Goal: Task Accomplishment & Management: Complete application form

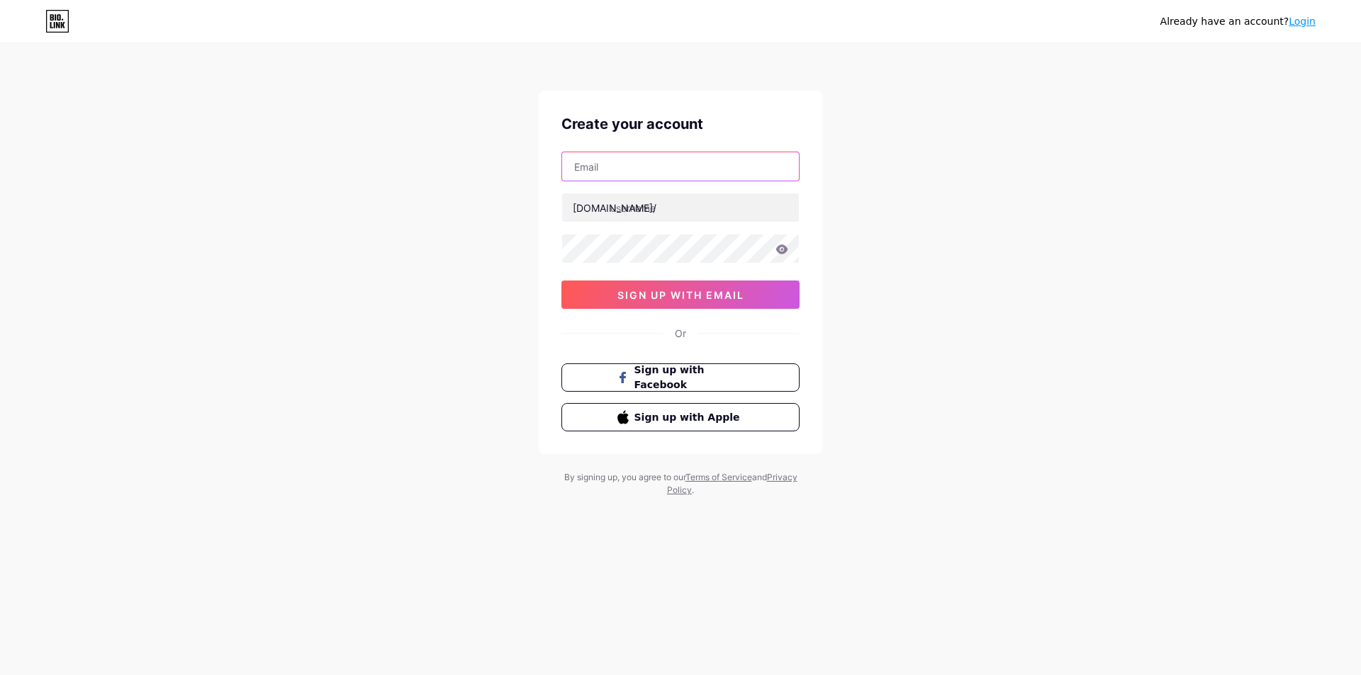
click at [624, 171] on input "text" at bounding box center [680, 166] width 237 height 28
type input "[EMAIL_ADDRESS][DOMAIN_NAME]"
click at [634, 216] on input "text" at bounding box center [680, 207] width 237 height 28
click at [645, 213] on input "text" at bounding box center [680, 207] width 237 height 28
drag, startPoint x: 641, startPoint y: 166, endPoint x: 509, endPoint y: 162, distance: 131.9
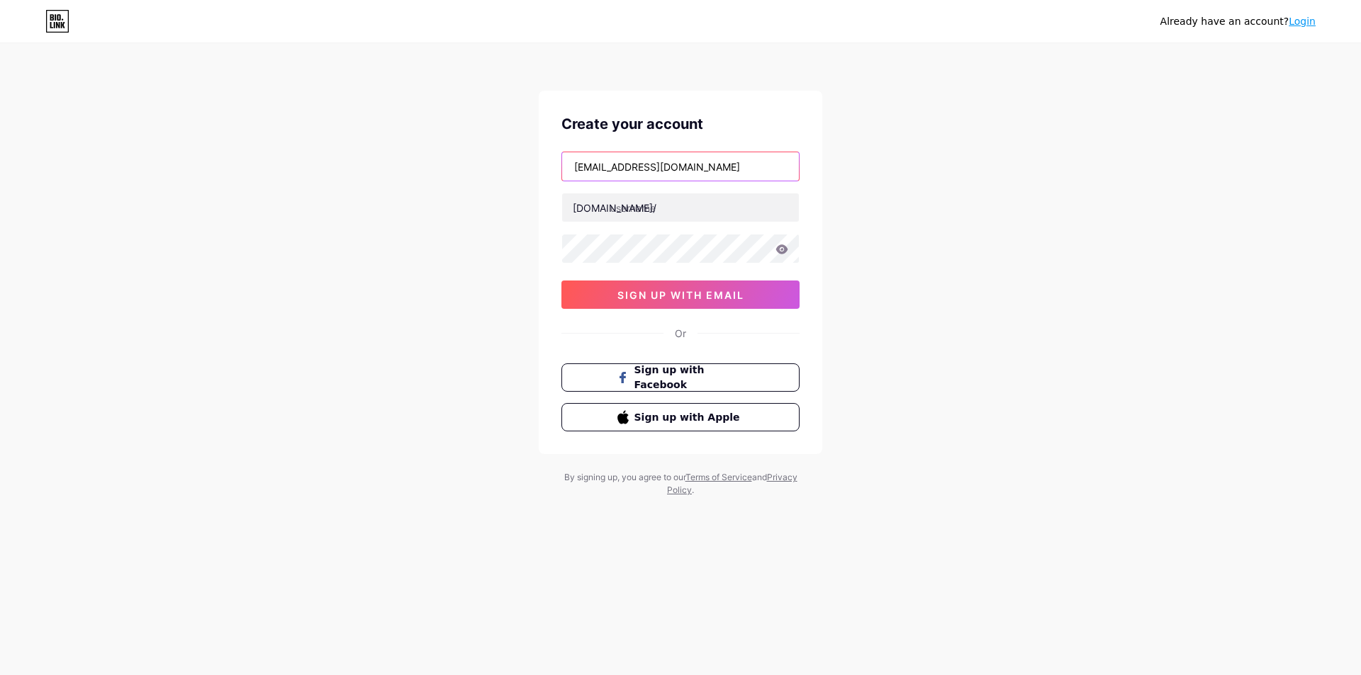
click at [509, 162] on div "Already have an account? Login Create your account [EMAIL_ADDRESS][DOMAIN_NAME]…" at bounding box center [680, 271] width 1361 height 542
click at [666, 196] on input "text" at bounding box center [680, 207] width 237 height 28
paste input "kenhxoilacvitv"
type input "kenhxoilacvitv"
click at [685, 303] on button "sign up with email" at bounding box center [680, 295] width 238 height 28
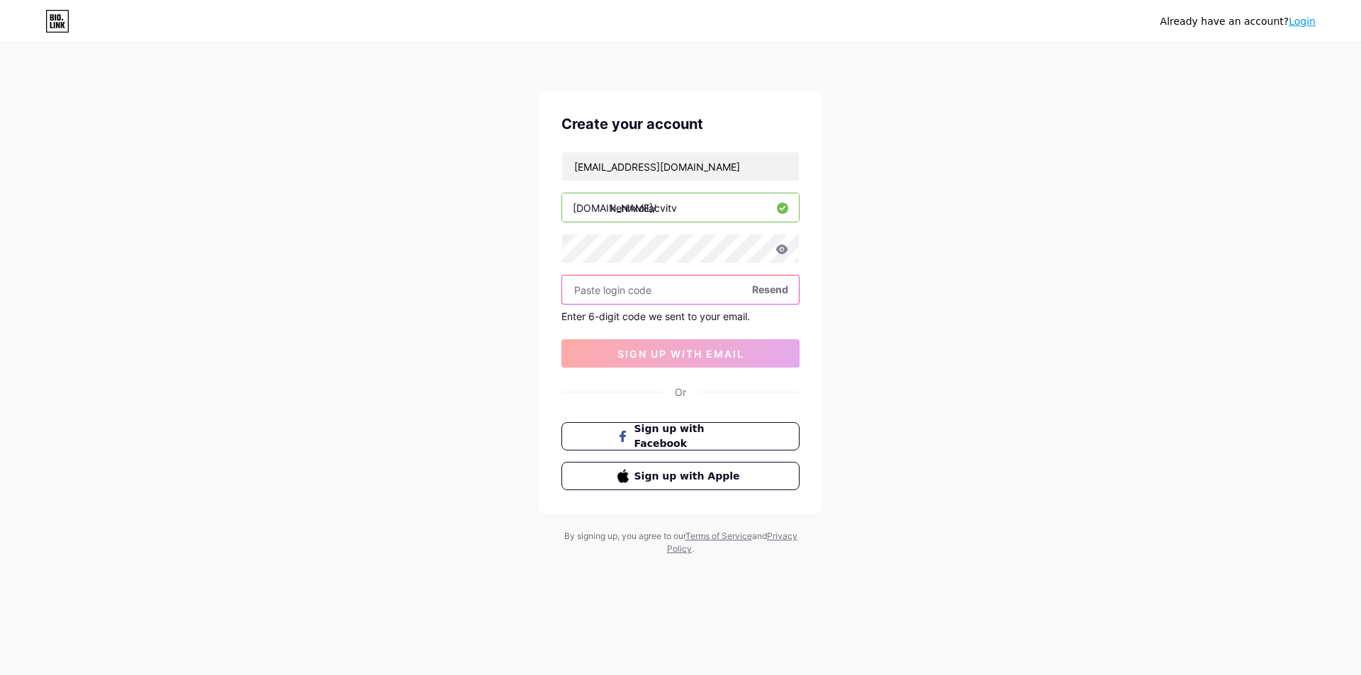
paste input "239787"
type input "239787"
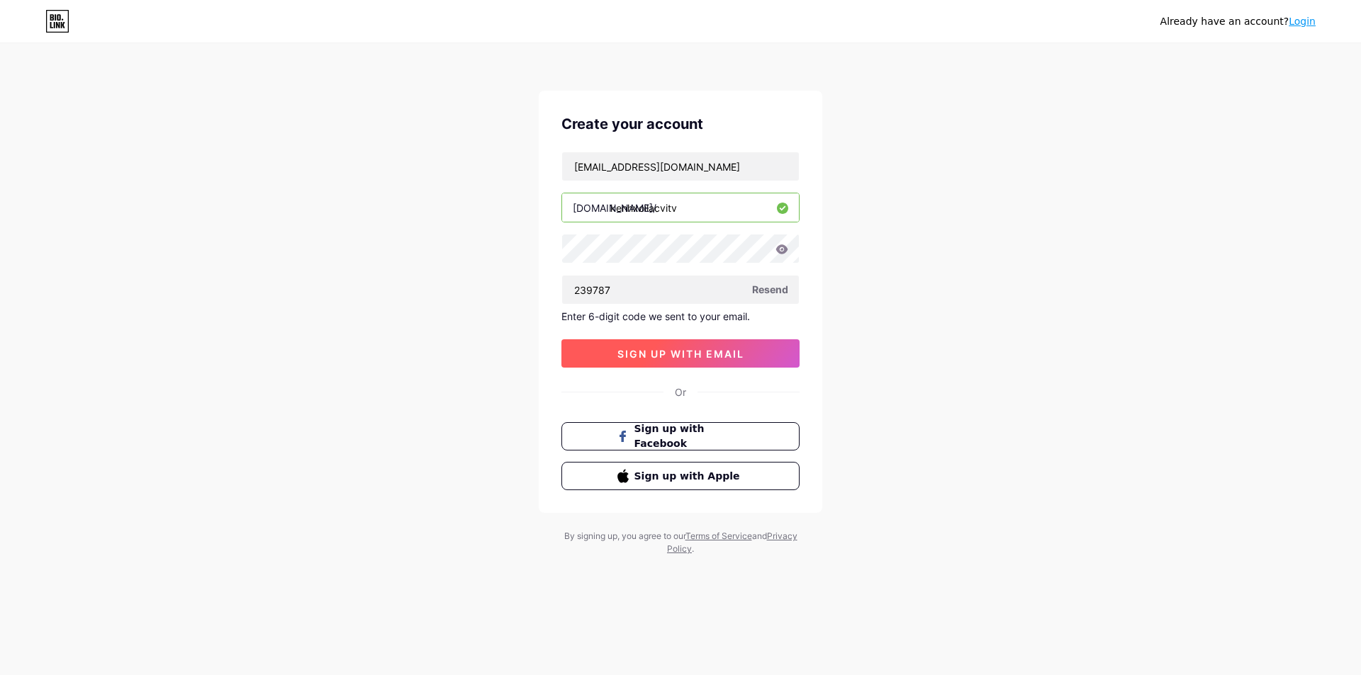
click at [651, 355] on span "sign up with email" at bounding box center [680, 354] width 127 height 12
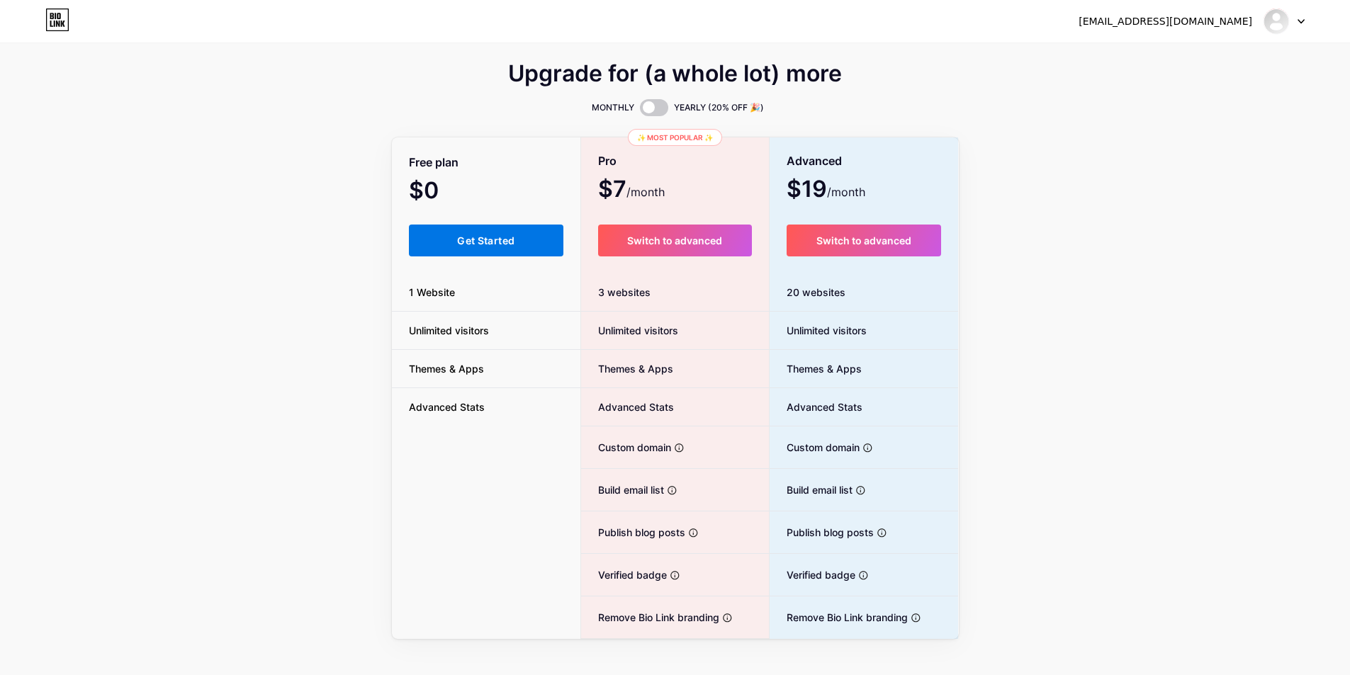
click at [532, 240] on button "Get Started" at bounding box center [486, 241] width 155 height 32
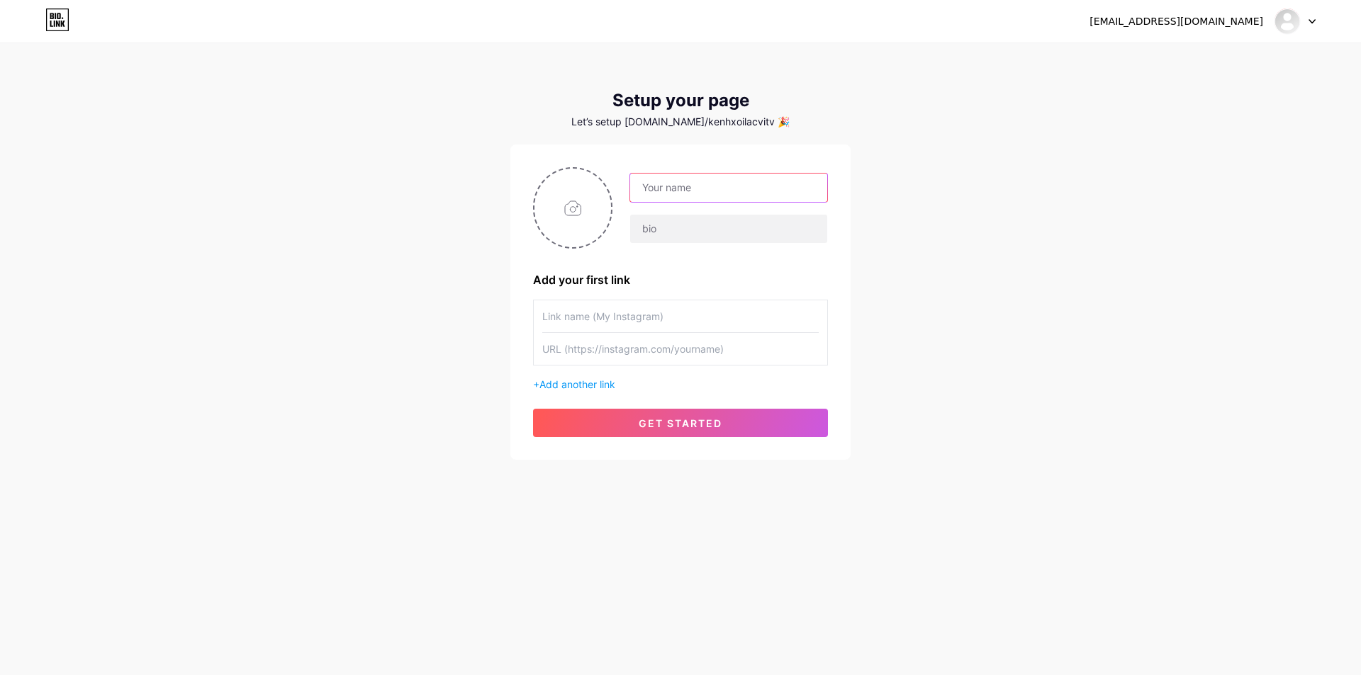
click at [674, 184] on input "text" at bounding box center [728, 188] width 197 height 28
click at [726, 176] on input "text" at bounding box center [728, 188] width 197 height 28
paste input "Kenh Xoiac TV"
type input "Kenh Xoiac TV"
click at [562, 224] on input "file" at bounding box center [572, 208] width 77 height 79
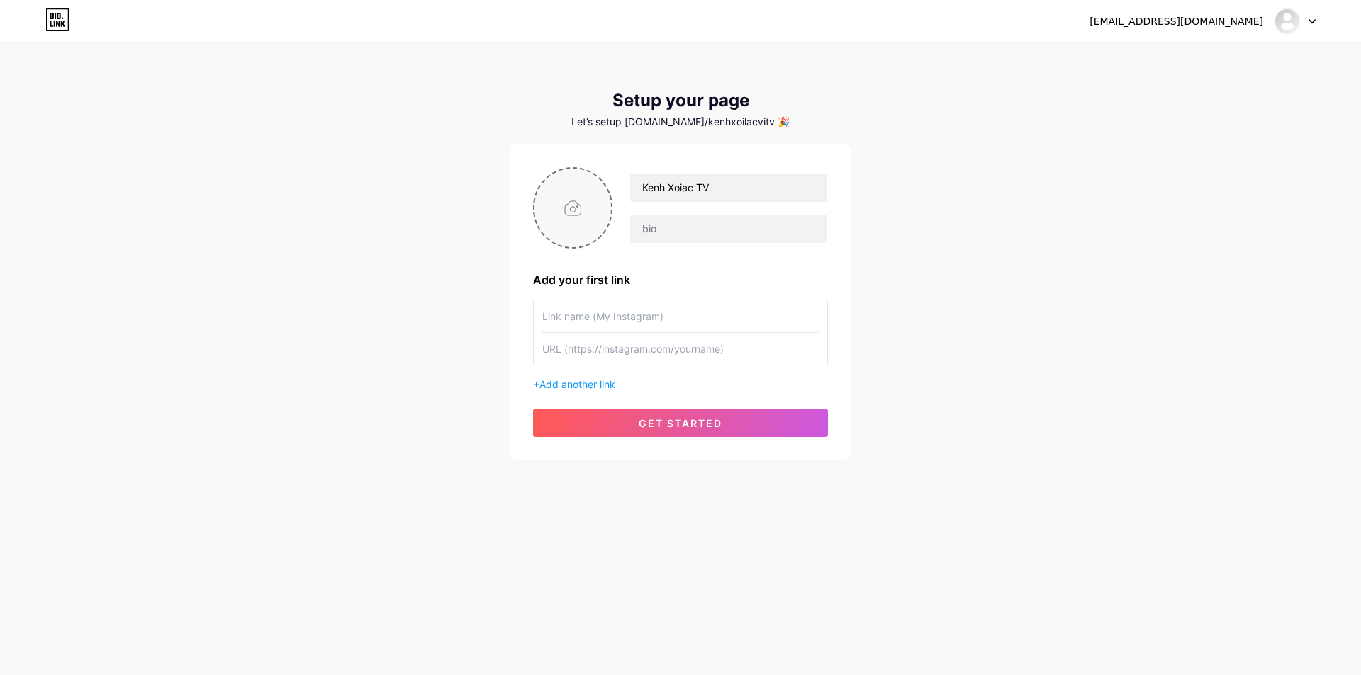
type input "C:\fakepath\logo-xoilac86.jpg"
click at [668, 232] on input "text" at bounding box center [728, 229] width 197 height 28
paste input "Phát sóng [PERSON_NAME] bóng đá tại [DOMAIN_NAME] đường truyền tốc độ cao, ổn đ…"
type input "Phát sóng [PERSON_NAME] bóng đá tại [DOMAIN_NAME] đường truyền tốc độ cao, ổn đ…"
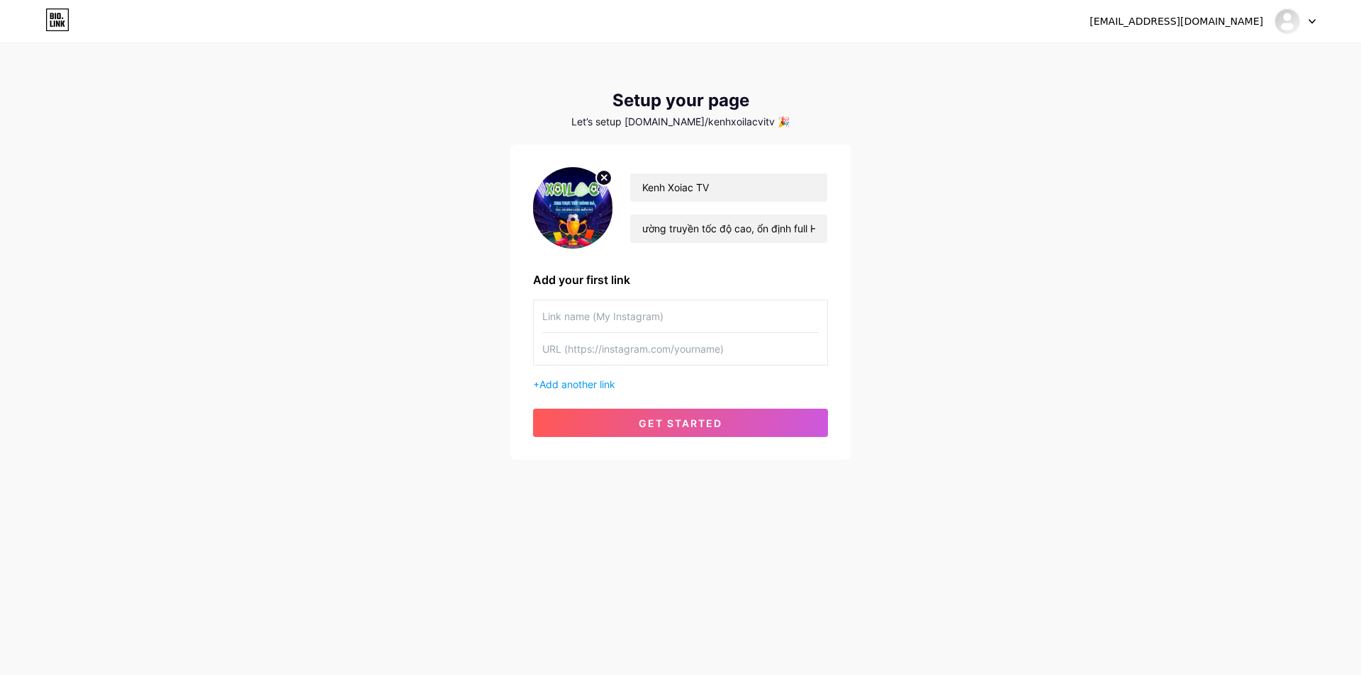
click at [695, 319] on input "text" at bounding box center [680, 317] width 276 height 32
drag, startPoint x: 597, startPoint y: 371, endPoint x: 589, endPoint y: 390, distance: 20.9
click at [597, 374] on div "+ Add another link" at bounding box center [680, 346] width 295 height 92
click at [590, 387] on span "Add another link" at bounding box center [577, 384] width 76 height 12
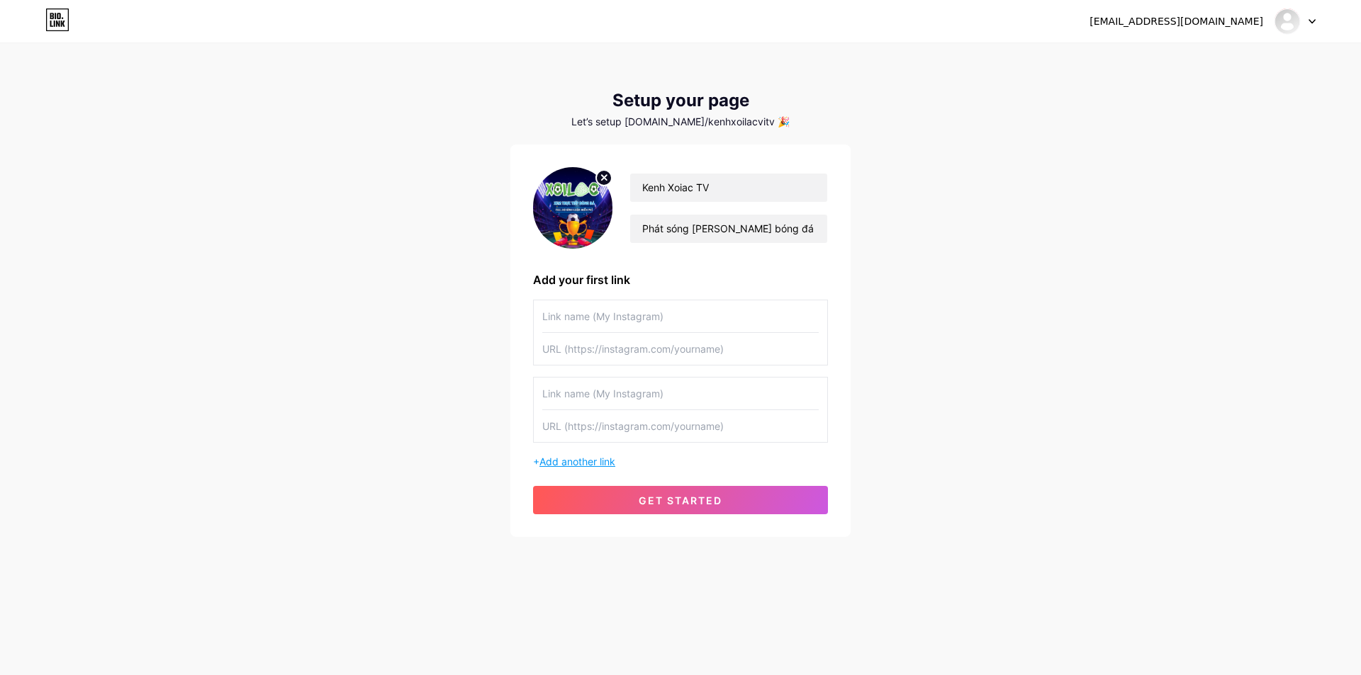
click at [597, 459] on span "Add another link" at bounding box center [577, 462] width 76 height 12
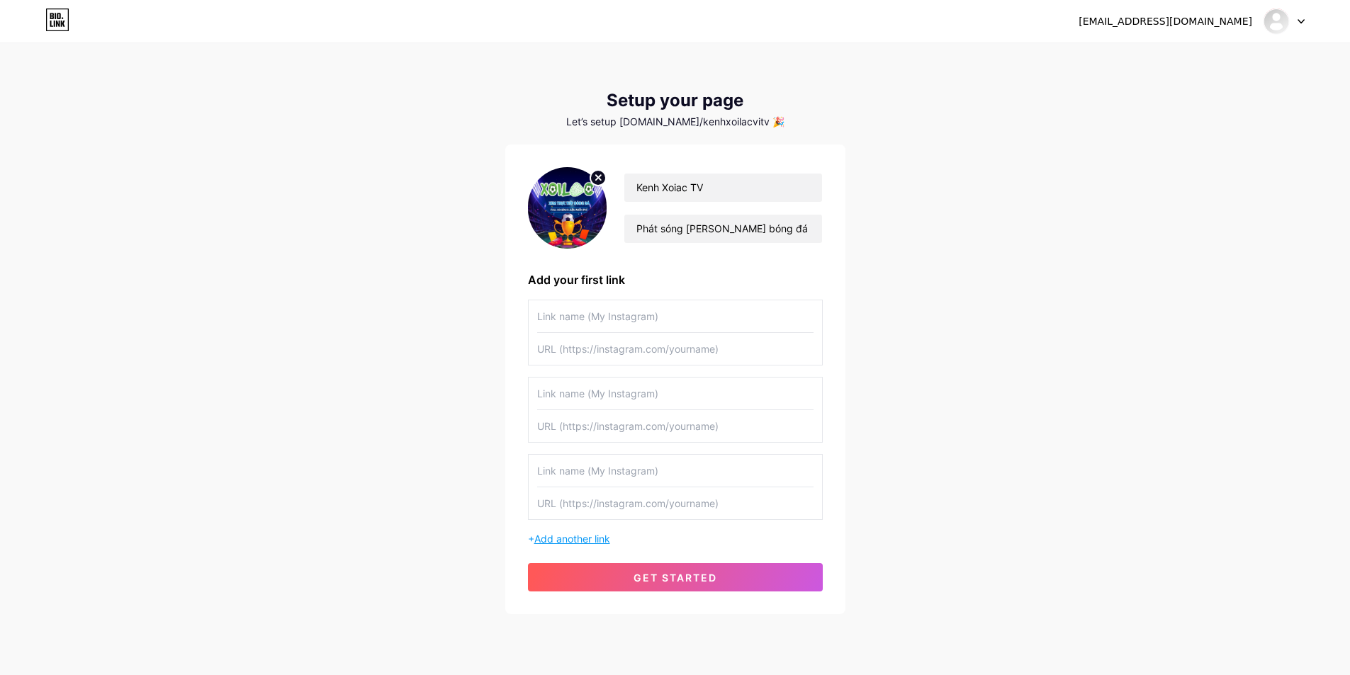
click at [598, 541] on span "Add another link" at bounding box center [572, 539] width 76 height 12
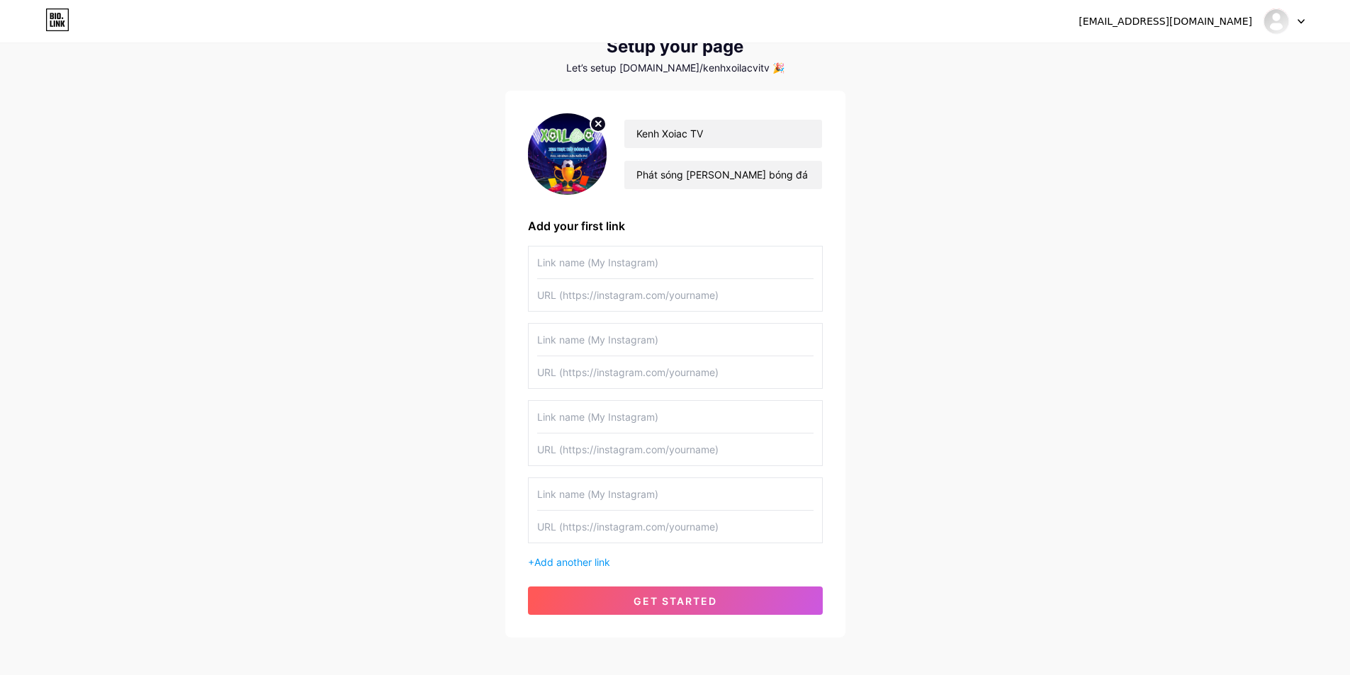
scroll to position [118, 0]
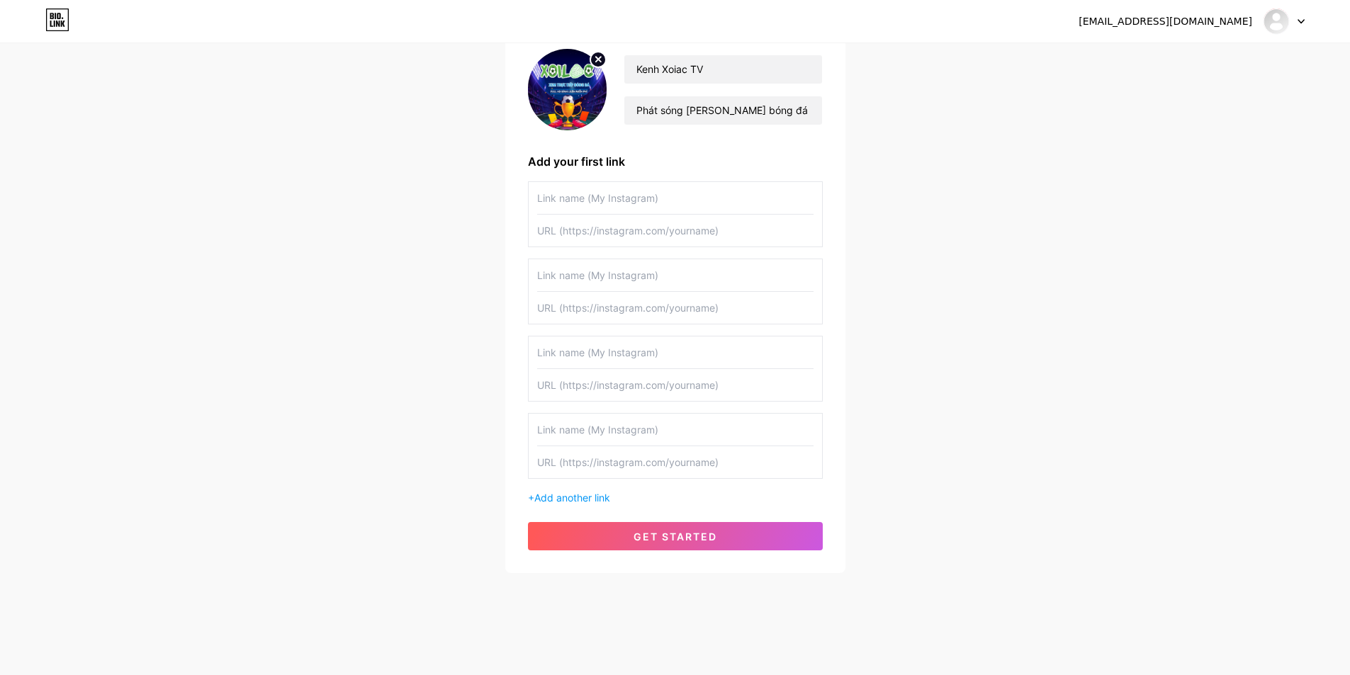
click at [588, 490] on div "+ Add another link" at bounding box center [675, 343] width 295 height 324
click at [595, 498] on span "Add another link" at bounding box center [572, 498] width 76 height 12
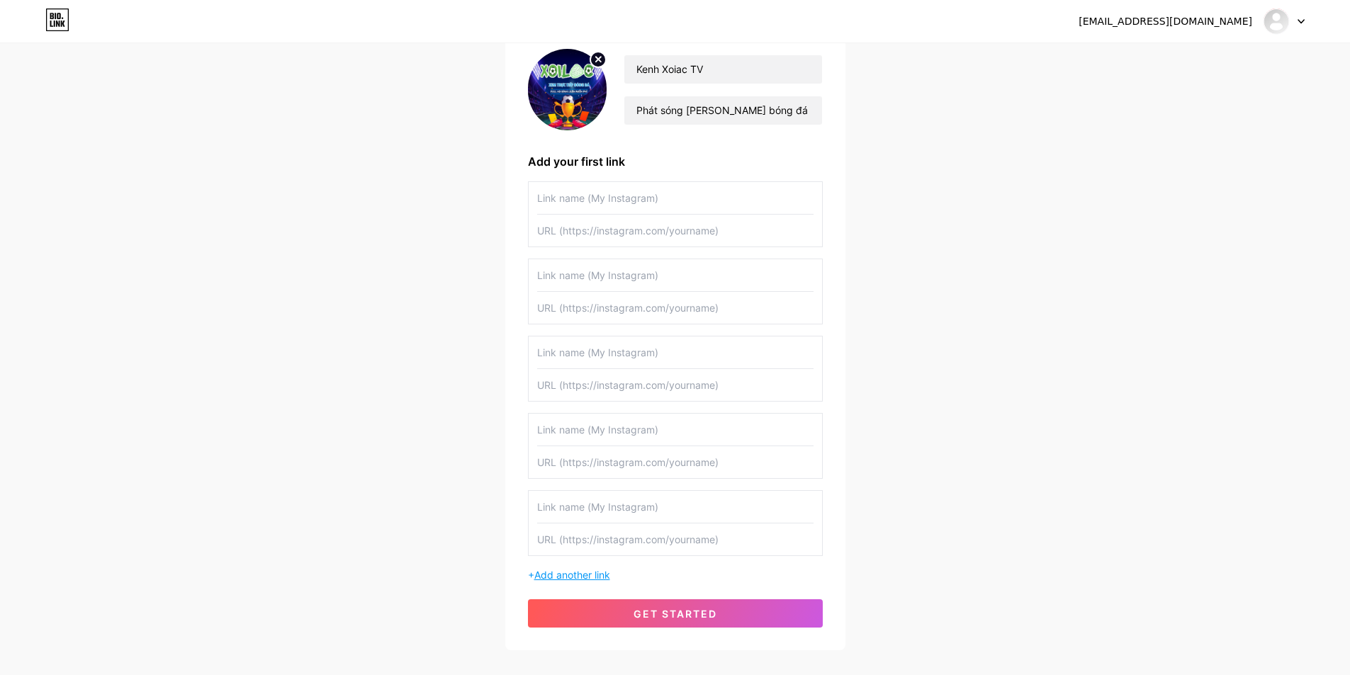
click at [603, 575] on span "Add another link" at bounding box center [572, 575] width 76 height 12
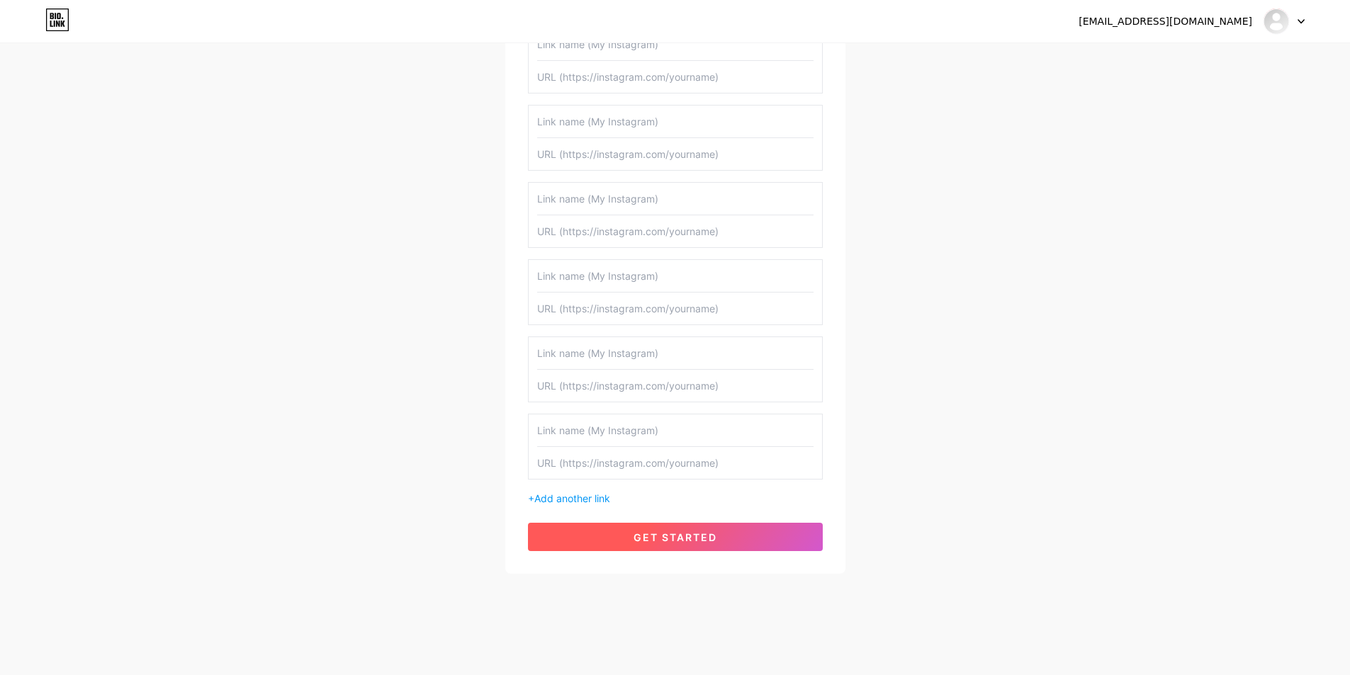
scroll to position [273, 0]
click at [593, 493] on span "Add another link" at bounding box center [572, 498] width 76 height 12
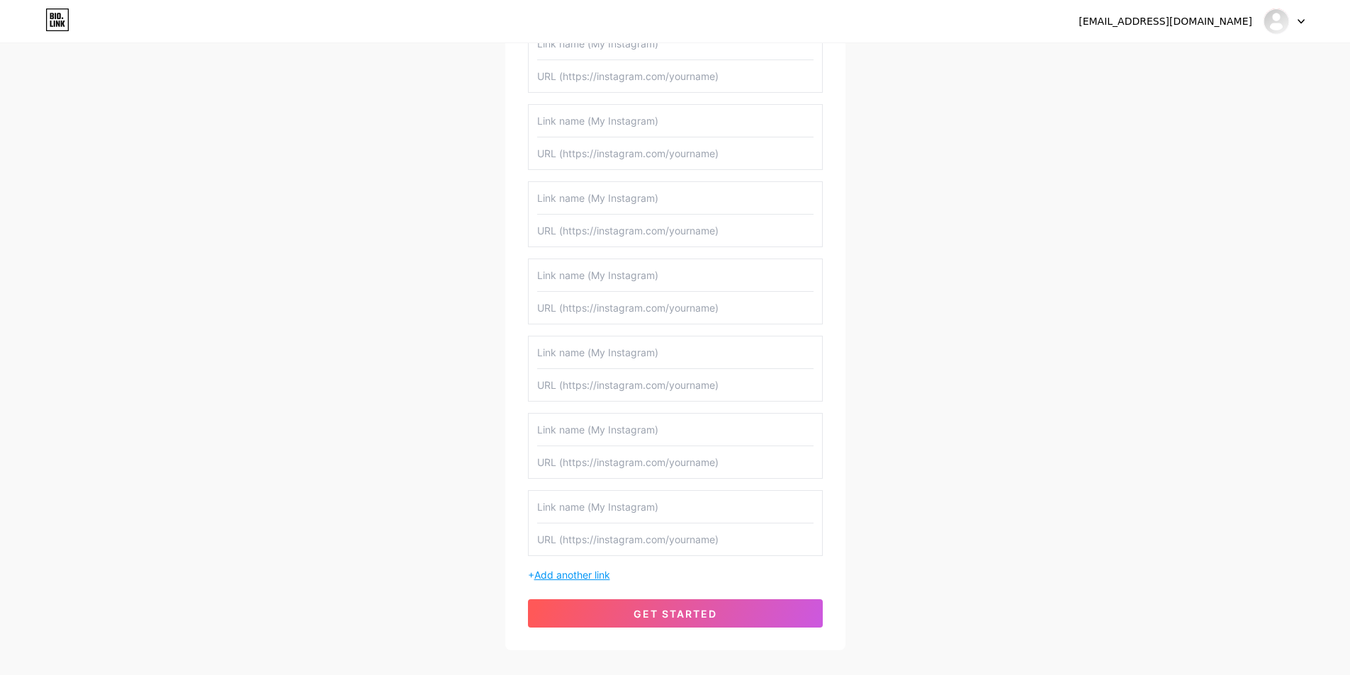
click at [596, 575] on span "Add another link" at bounding box center [572, 575] width 76 height 12
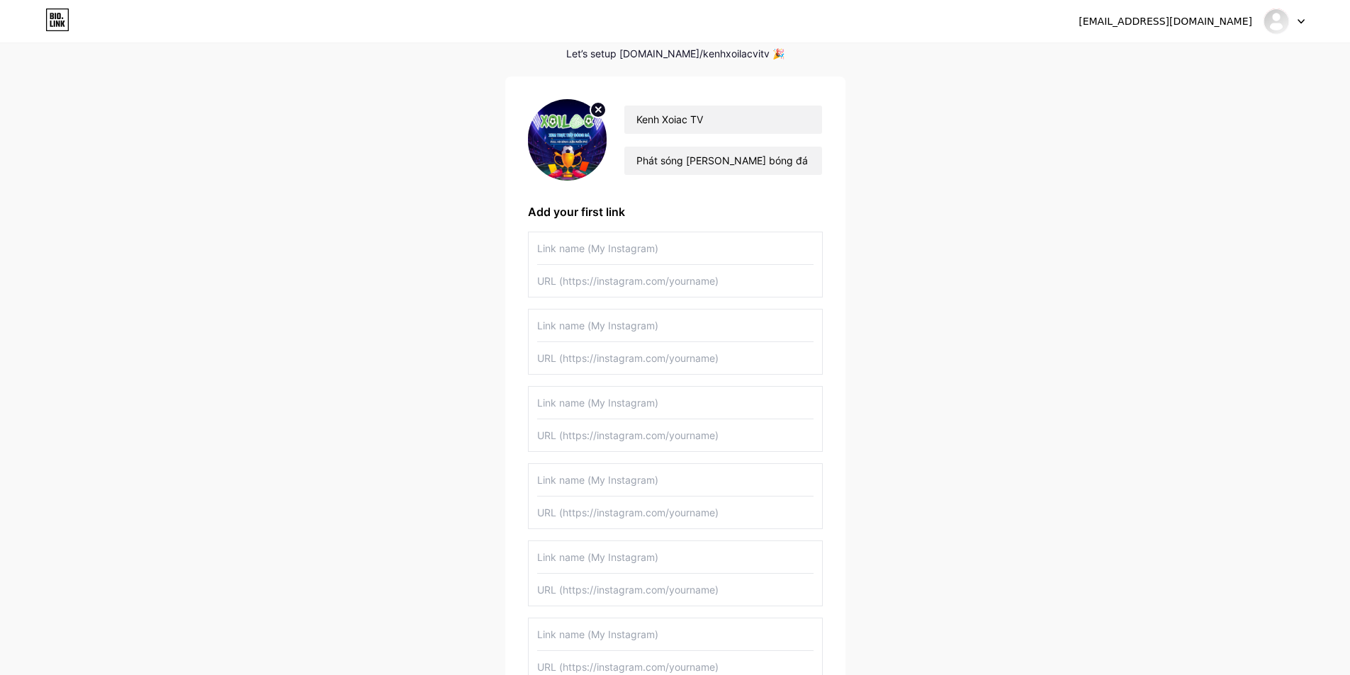
scroll to position [60, 0]
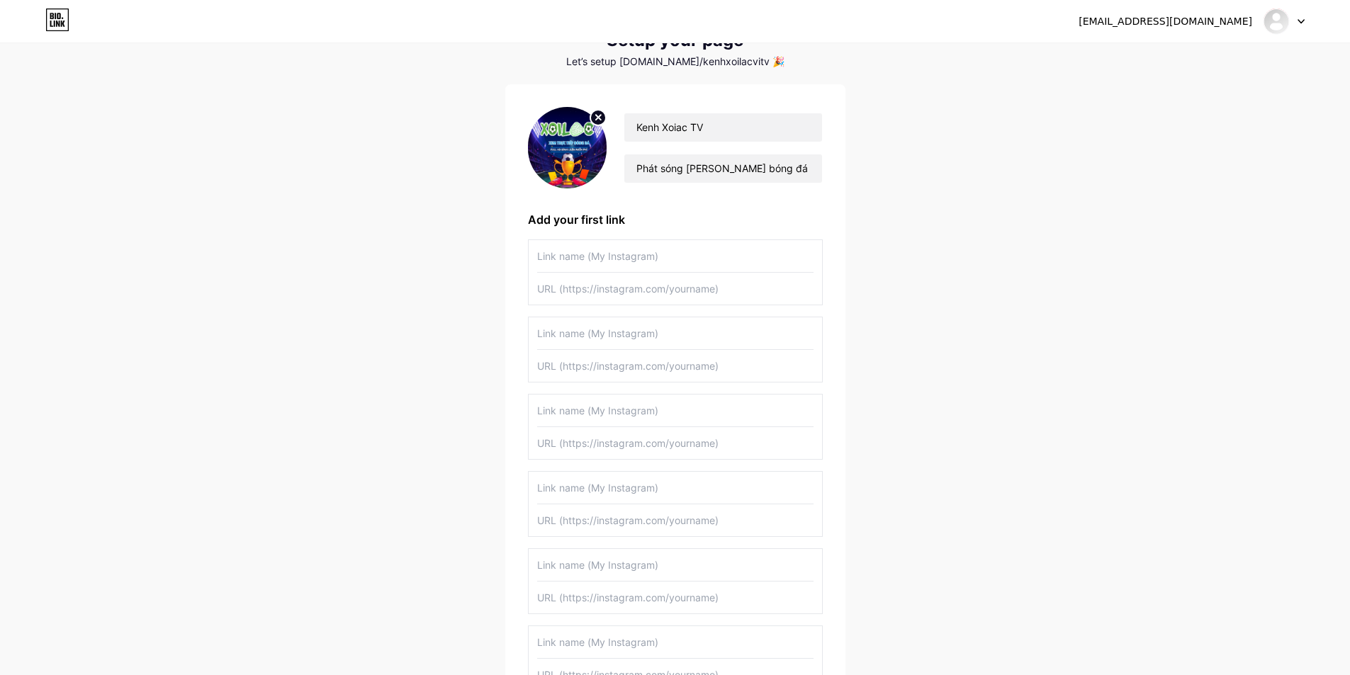
click at [620, 297] on input "text" at bounding box center [675, 289] width 276 height 32
paste input "[URL][DOMAIN_NAME]"
type input "[URL][DOMAIN_NAME]"
click at [690, 257] on input "text" at bounding box center [675, 256] width 276 height 32
click at [691, 257] on input "text" at bounding box center [675, 256] width 276 height 32
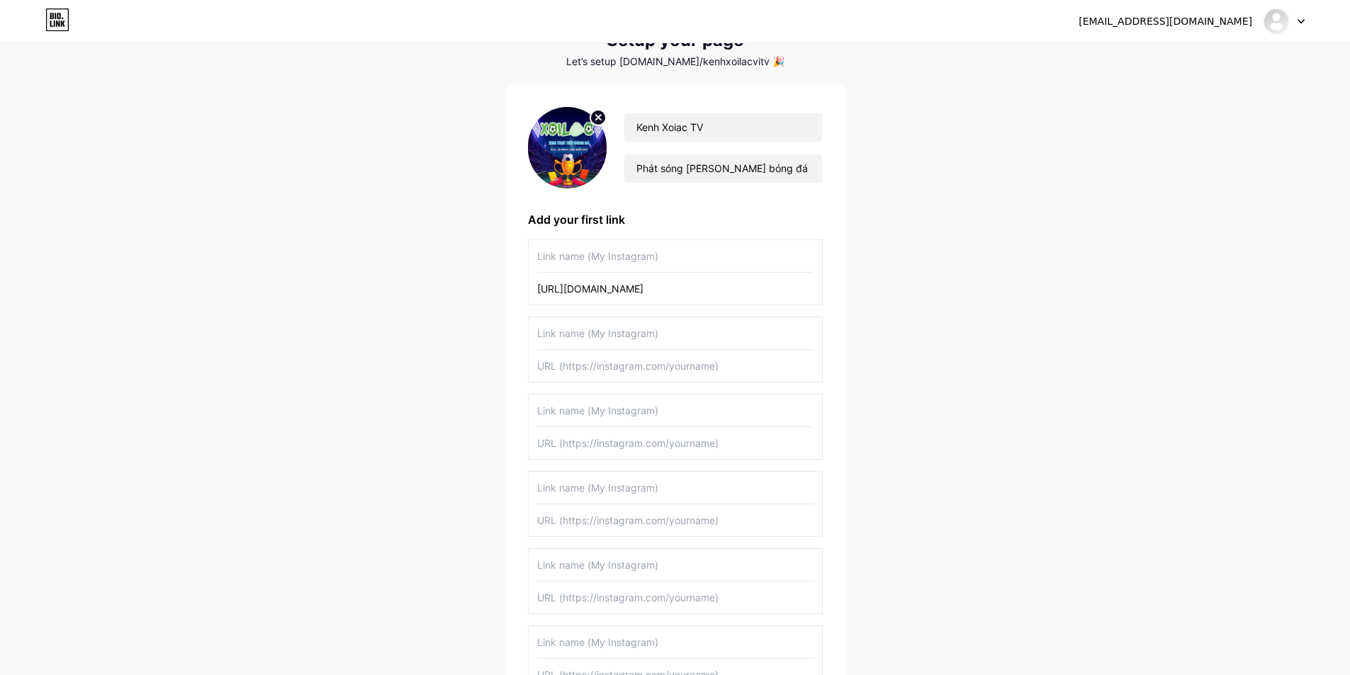
paste input "Website"
drag, startPoint x: 638, startPoint y: 259, endPoint x: 579, endPoint y: 259, distance: 58.8
click at [579, 259] on input "Website Xoilac TV" at bounding box center [675, 256] width 276 height 32
type input "Website Xoilac TV"
click at [597, 344] on input "text" at bounding box center [675, 334] width 276 height 32
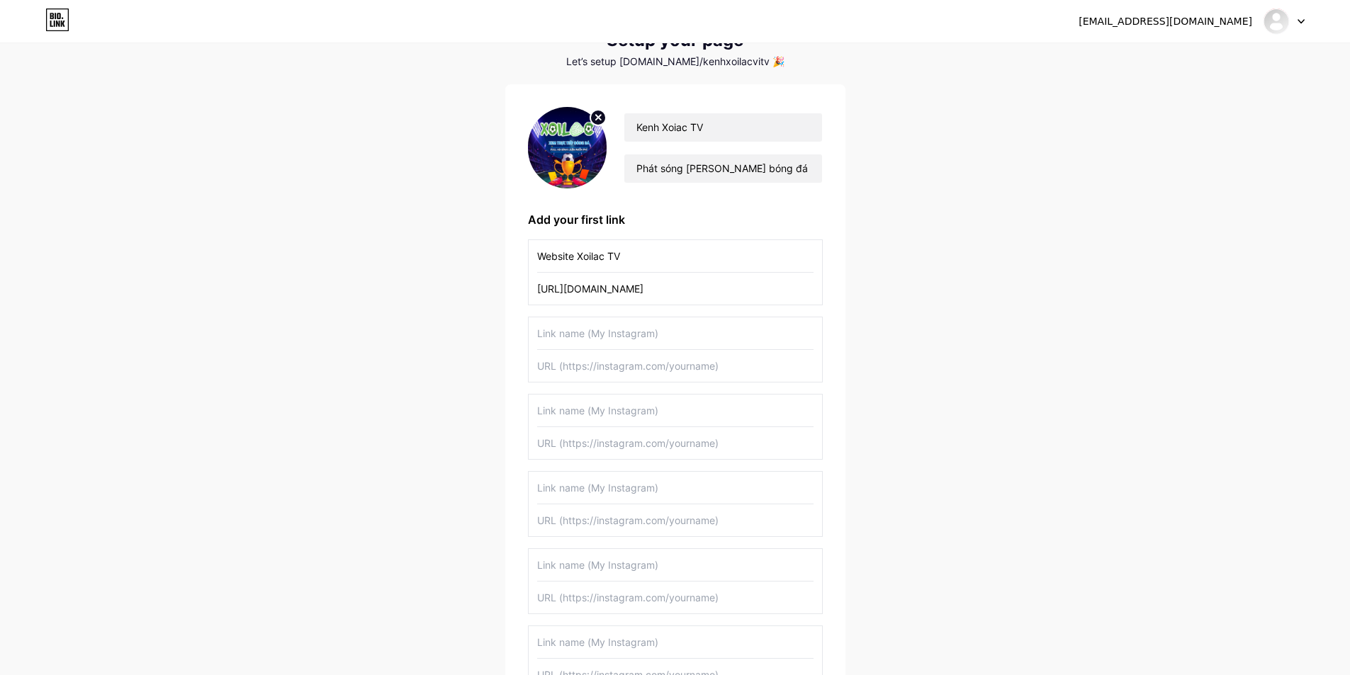
paste input "Xoilac TV"
type input "Xoilac TV"
click at [601, 416] on input "text" at bounding box center [675, 411] width 276 height 32
paste input "Xoilac TV"
type input "Xoilac TV"
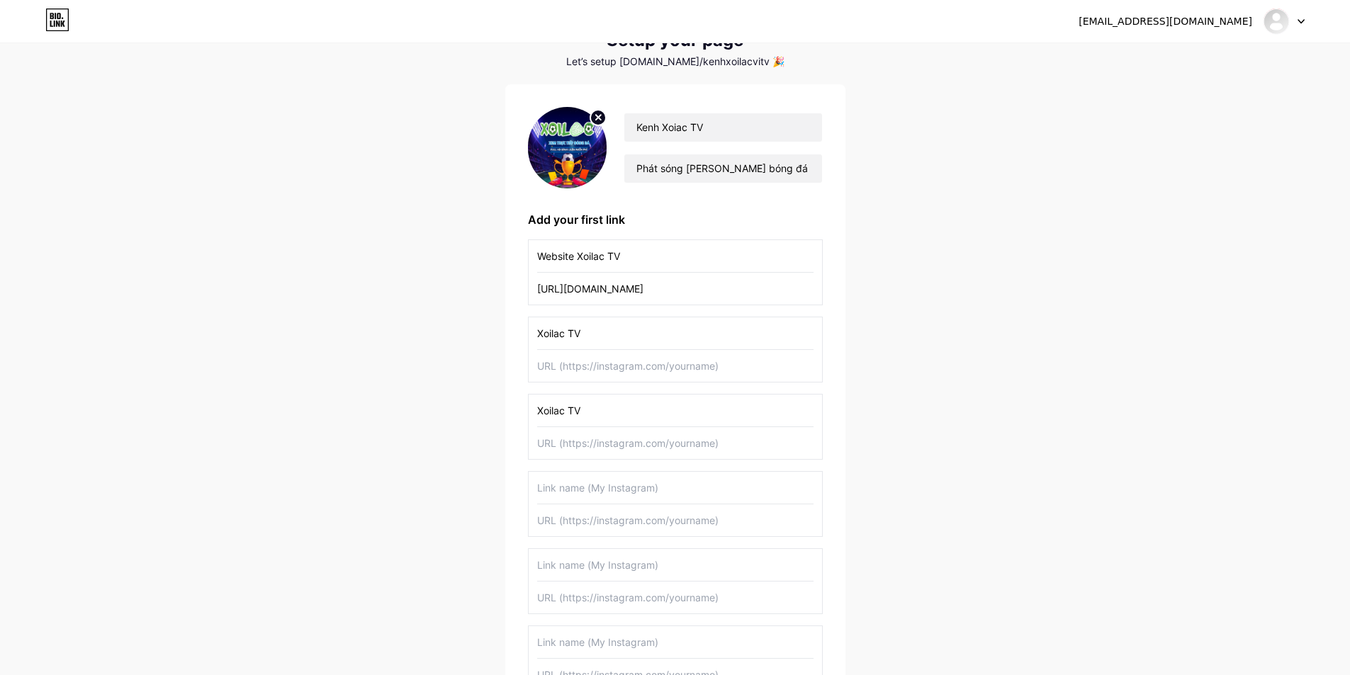
drag, startPoint x: 591, startPoint y: 488, endPoint x: 588, endPoint y: 527, distance: 38.4
click at [589, 493] on input "text" at bounding box center [675, 488] width 276 height 32
paste input "Xoilac TV"
type input "Xoilac TV"
drag, startPoint x: 580, startPoint y: 571, endPoint x: 580, endPoint y: 579, distance: 8.5
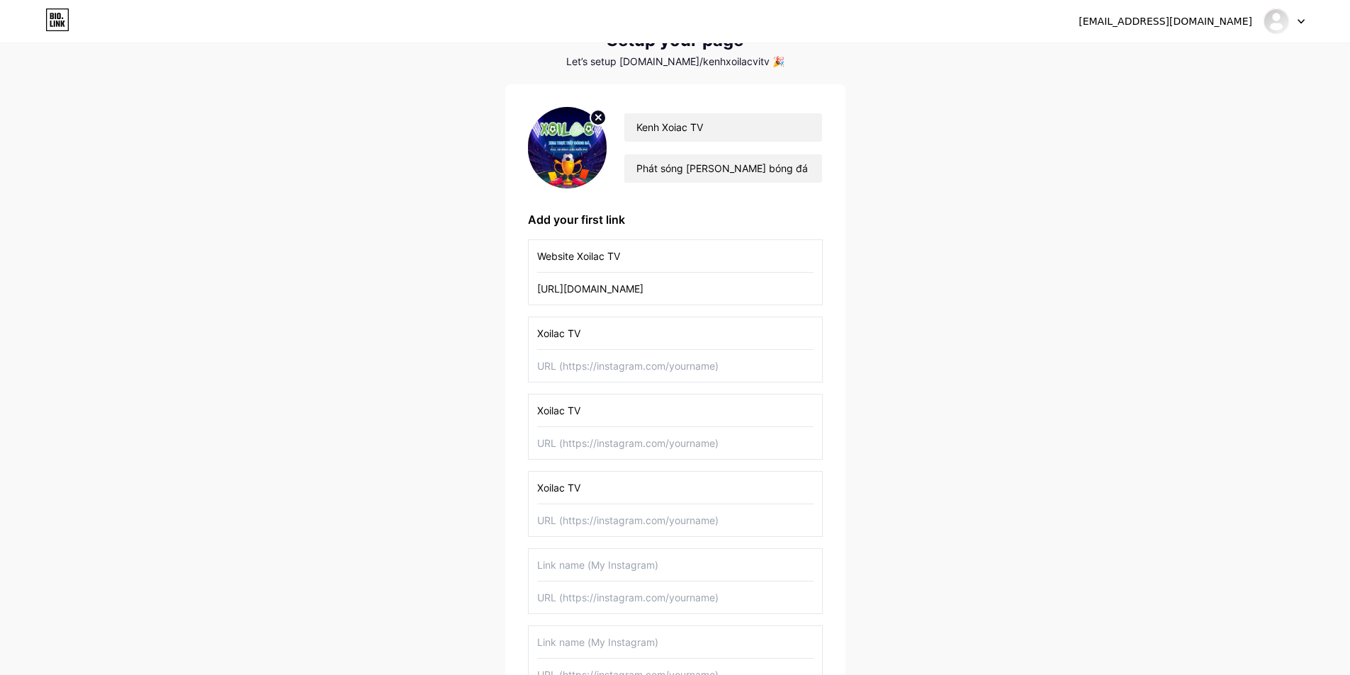
click at [580, 571] on input "text" at bounding box center [675, 565] width 276 height 32
paste input "Xoilac TV"
type input "Xoilac TV"
drag, startPoint x: 571, startPoint y: 654, endPoint x: 581, endPoint y: 640, distance: 17.3
click at [573, 653] on input "text" at bounding box center [675, 643] width 276 height 32
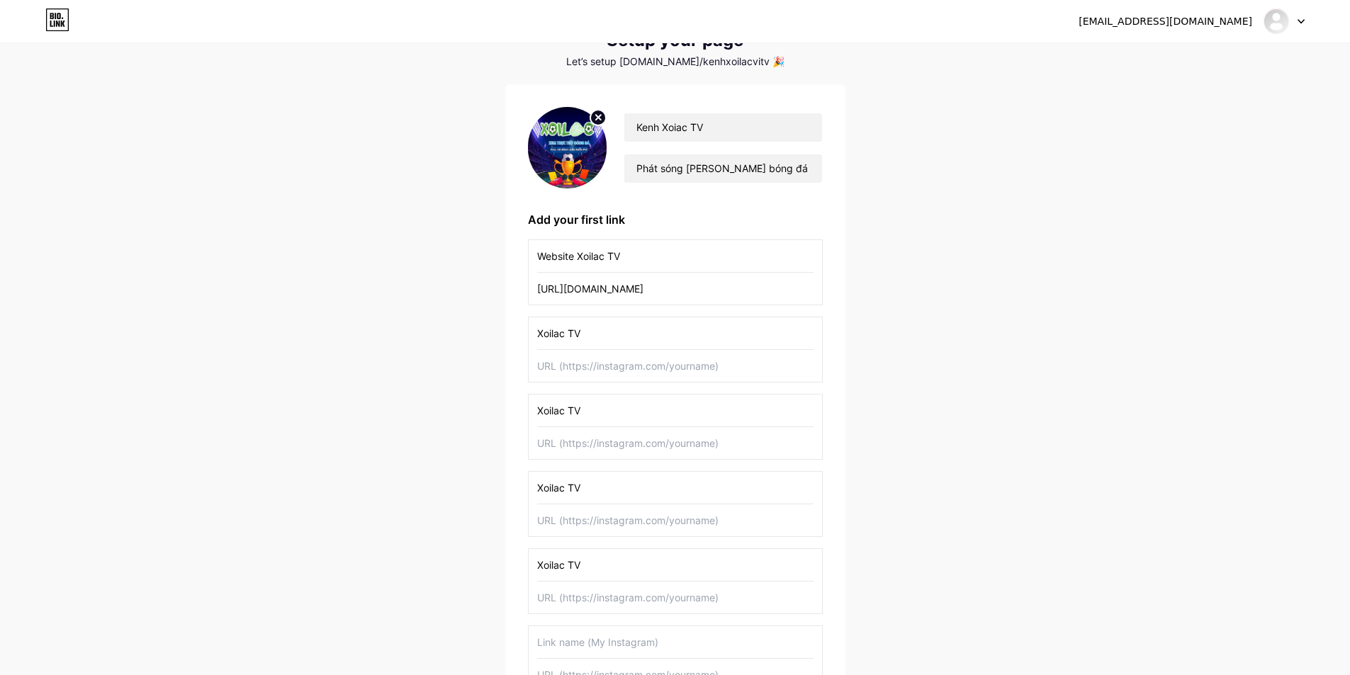
paste input "Xoilac TV"
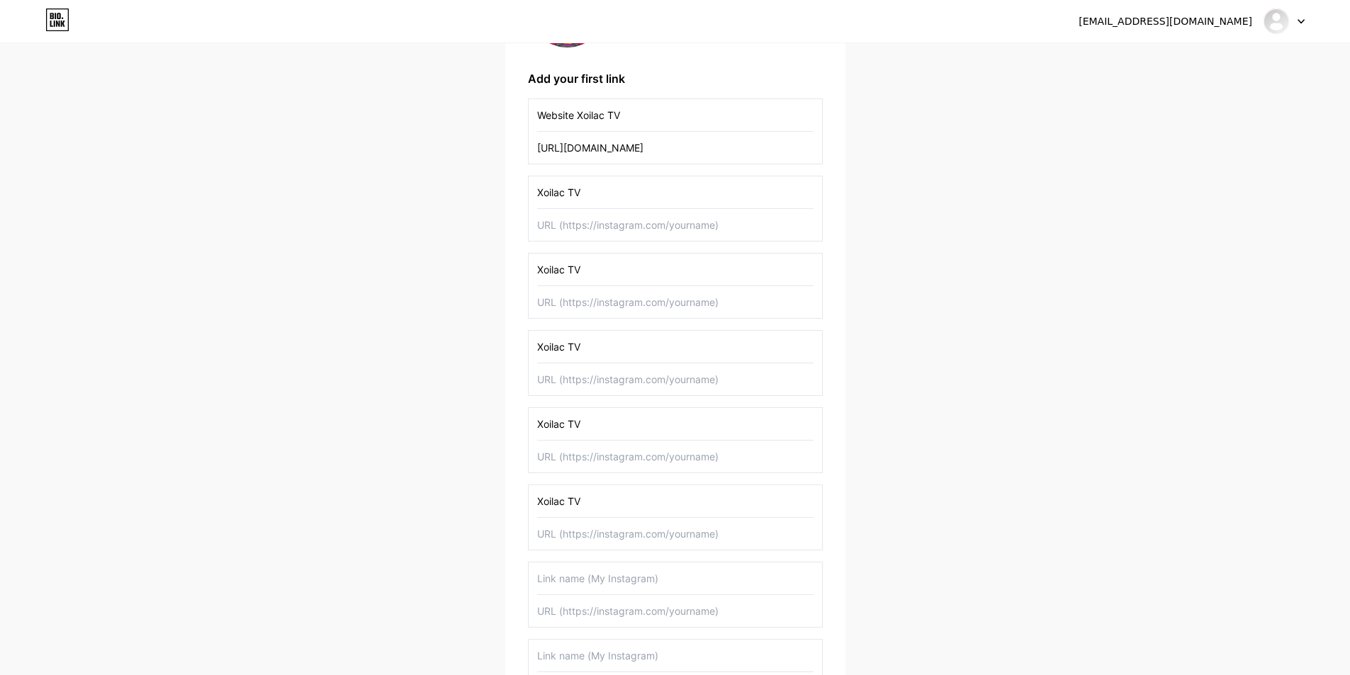
scroll to position [202, 0]
type input "Xoilac TV"
click at [606, 570] on input "text" at bounding box center [675, 578] width 276 height 32
paste input "Xoilac TV"
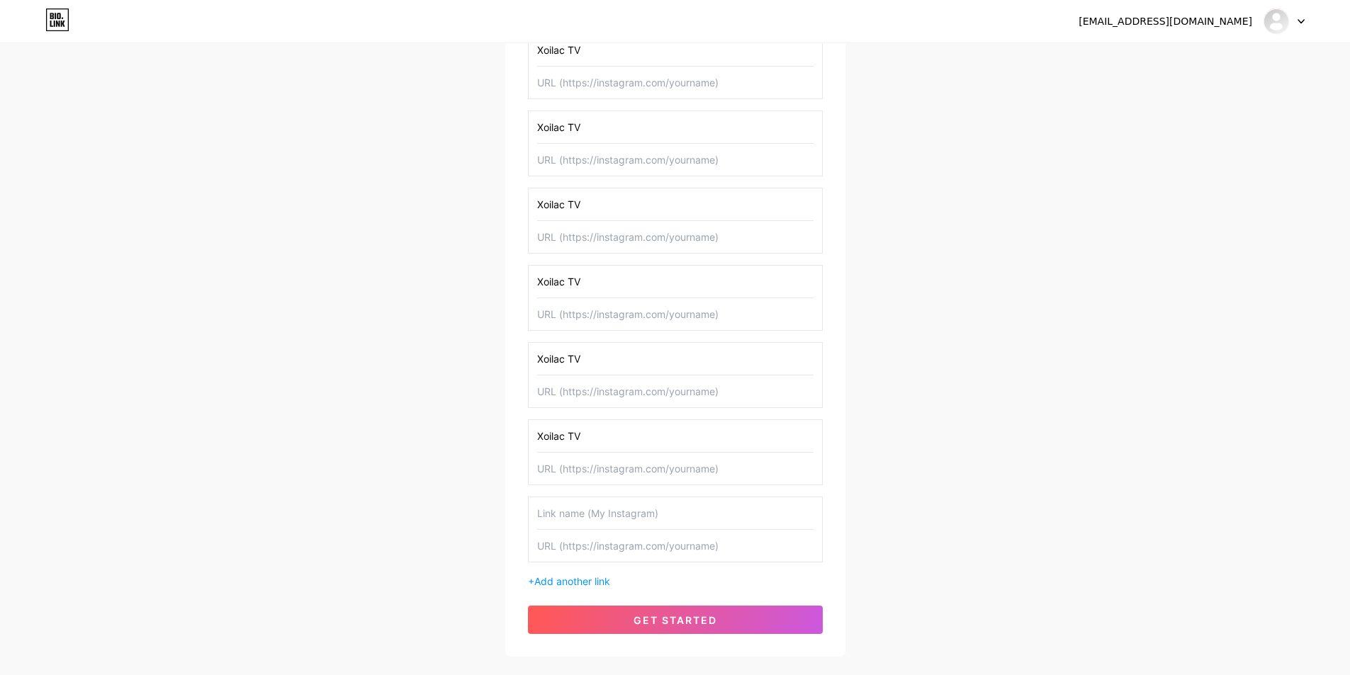
type input "Xoilac TV"
click at [607, 520] on input "text" at bounding box center [675, 514] width 276 height 32
paste input "Xoilac TV"
type input "Xoilac TV"
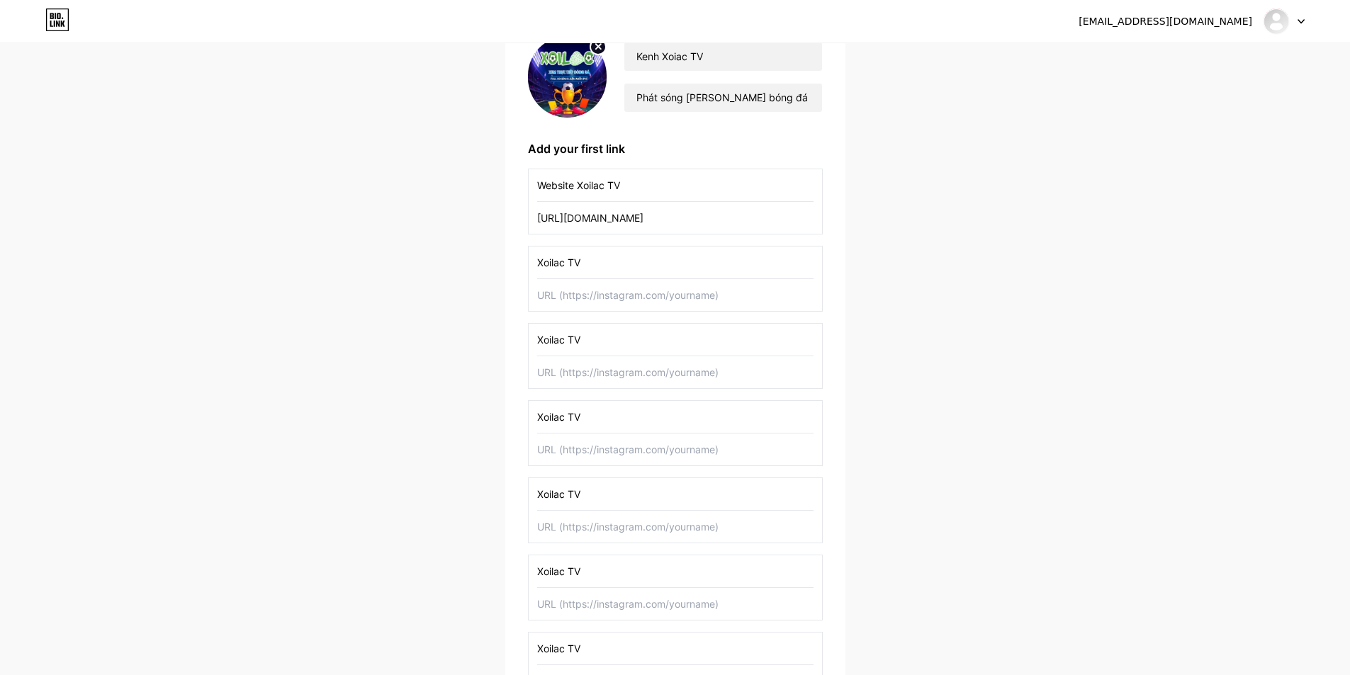
click at [575, 302] on input "text" at bounding box center [675, 295] width 276 height 32
paste input "[URL][DOMAIN_NAME]"
type input "[URL][DOMAIN_NAME]"
click at [539, 257] on input "Xoilac TV" at bounding box center [675, 263] width 276 height 32
paste input "Twitter"
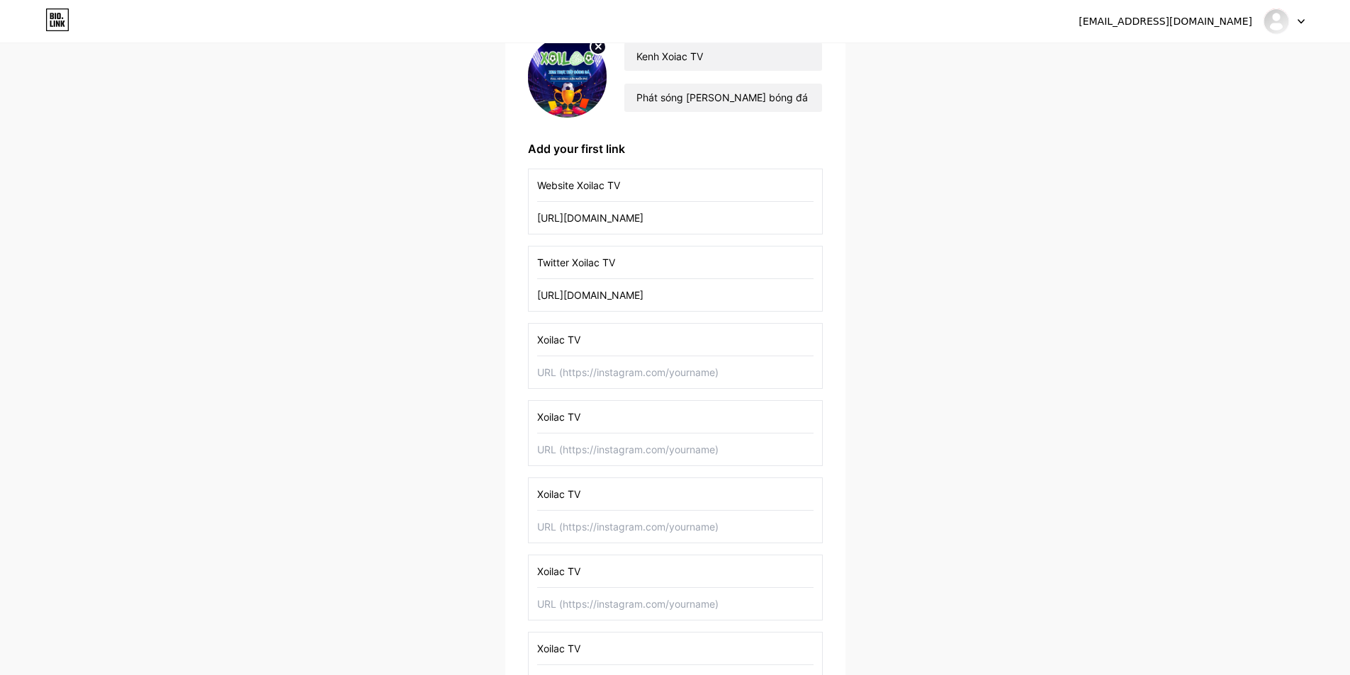
type input "Twitter Xoilac TV"
click at [600, 344] on input "Xoilac TV" at bounding box center [675, 340] width 276 height 32
click at [591, 378] on input "text" at bounding box center [675, 373] width 276 height 32
paste input "[URL][DOMAIN_NAME]"
type input "[URL][DOMAIN_NAME]"
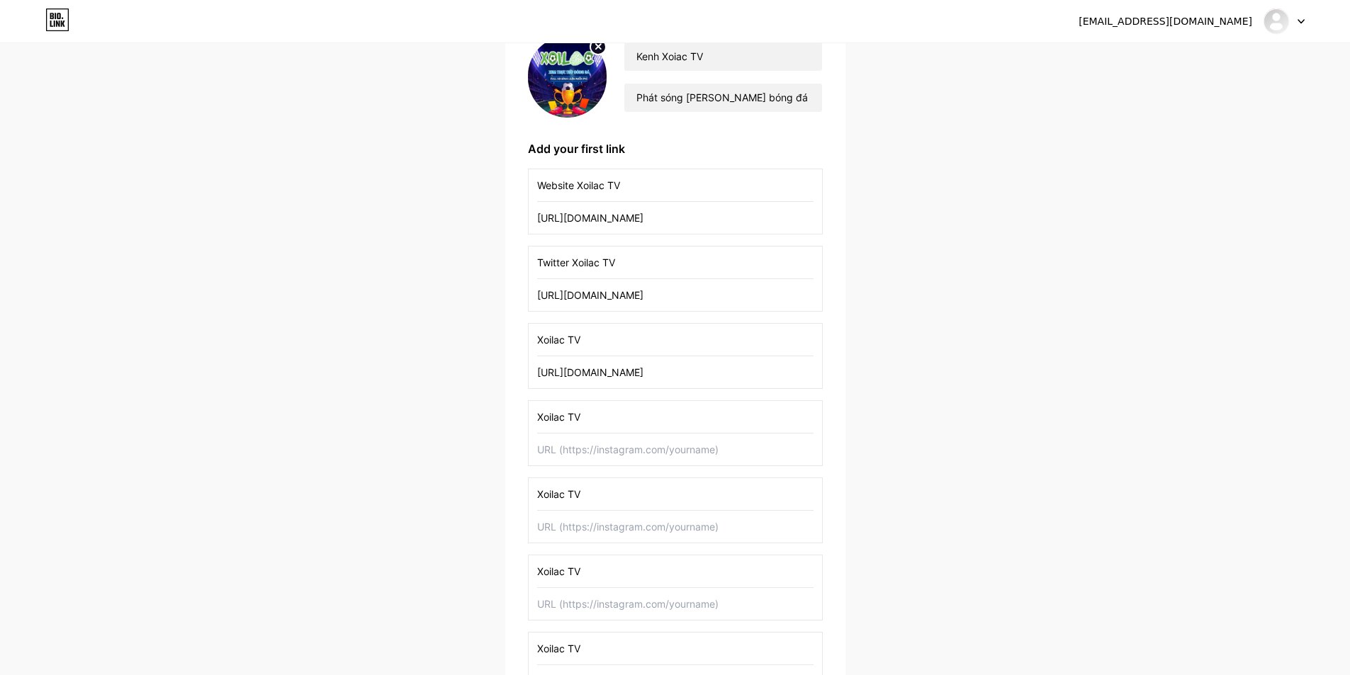
click at [531, 340] on div "Xoilac TV [URL][DOMAIN_NAME]" at bounding box center [675, 356] width 295 height 66
click at [544, 334] on input "Xoilac TV" at bounding box center [675, 340] width 276 height 32
click at [539, 334] on input "Xoilac TV" at bounding box center [675, 340] width 276 height 32
paste input "Medium"
type input "Medium Xoilac TV"
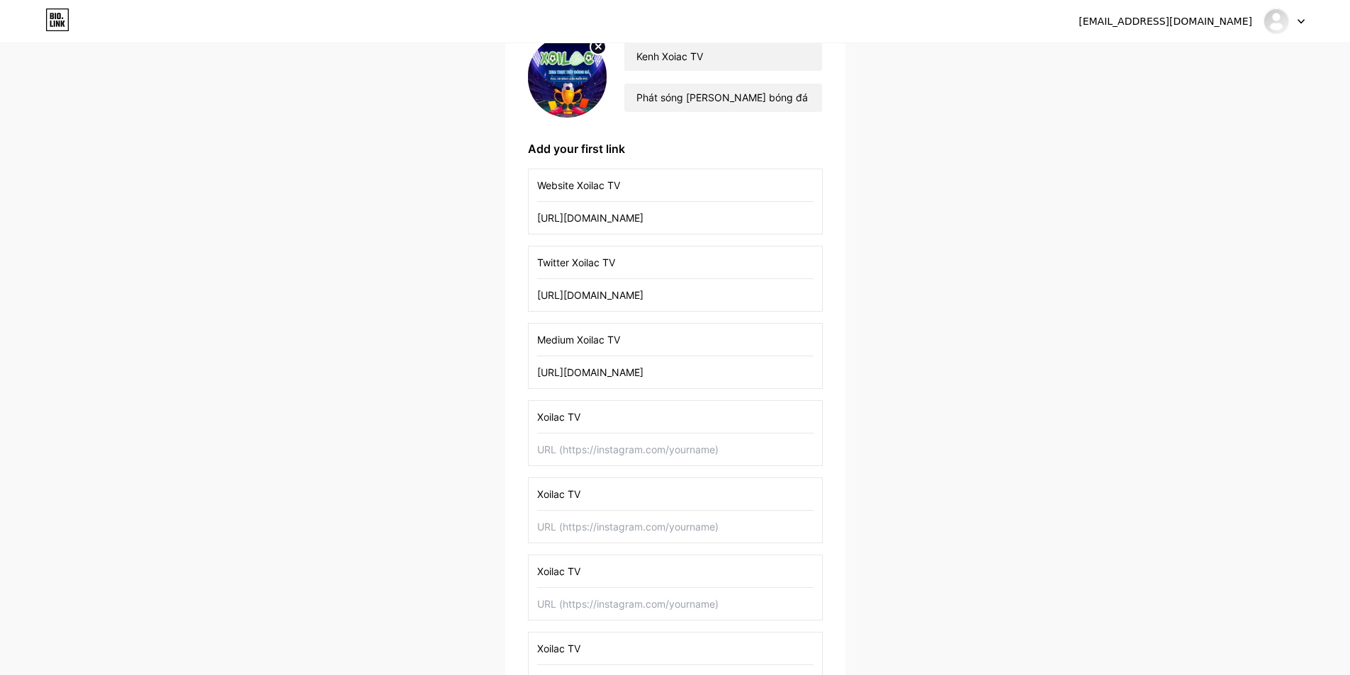
paste input "[URL][DOMAIN_NAME]"
click at [695, 460] on input "text" at bounding box center [675, 450] width 276 height 32
type input "[URL][DOMAIN_NAME]"
click at [533, 408] on div "Xoilac TV [URL][DOMAIN_NAME]" at bounding box center [675, 433] width 295 height 66
click at [536, 409] on div "Xoilac TV [URL][DOMAIN_NAME]" at bounding box center [675, 433] width 295 height 66
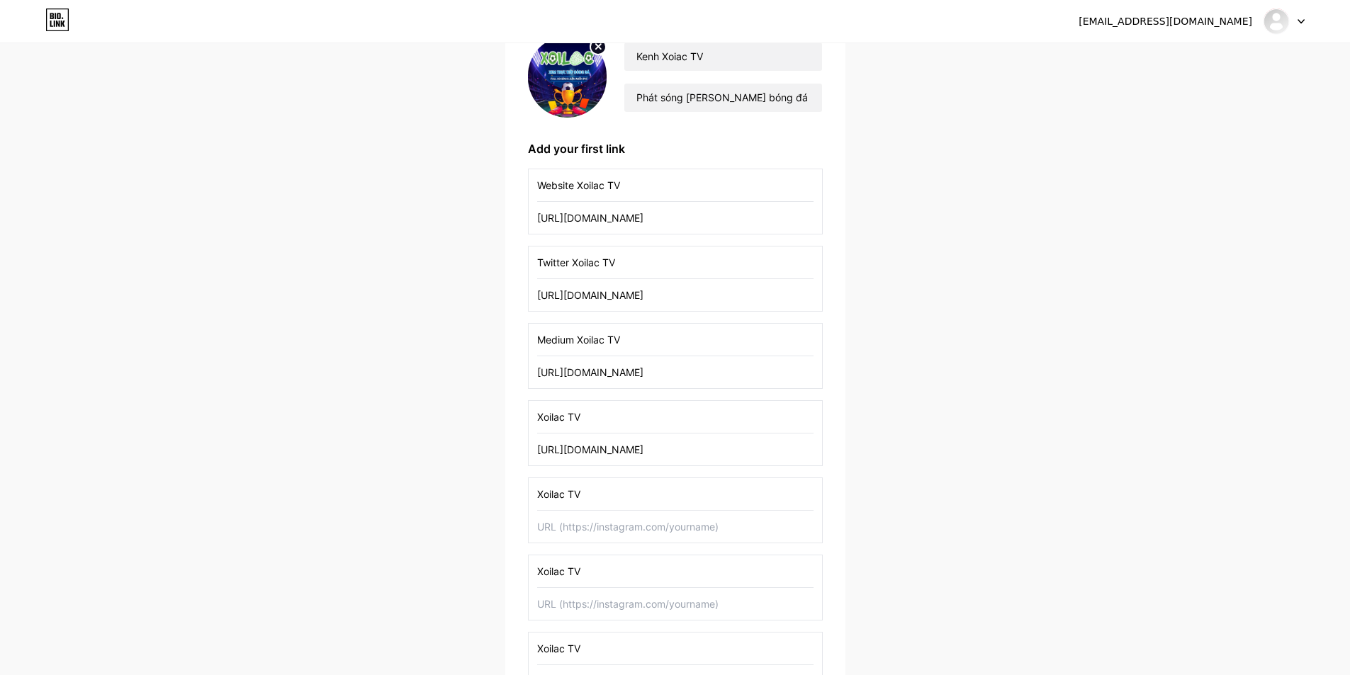
click at [537, 412] on input "Xoilac TV" at bounding box center [675, 417] width 276 height 32
paste input "Linkedin"
type input "Linkedin Xoilac TV"
click at [597, 528] on input "text" at bounding box center [675, 527] width 276 height 32
paste input "[URL][DOMAIN_NAME]"
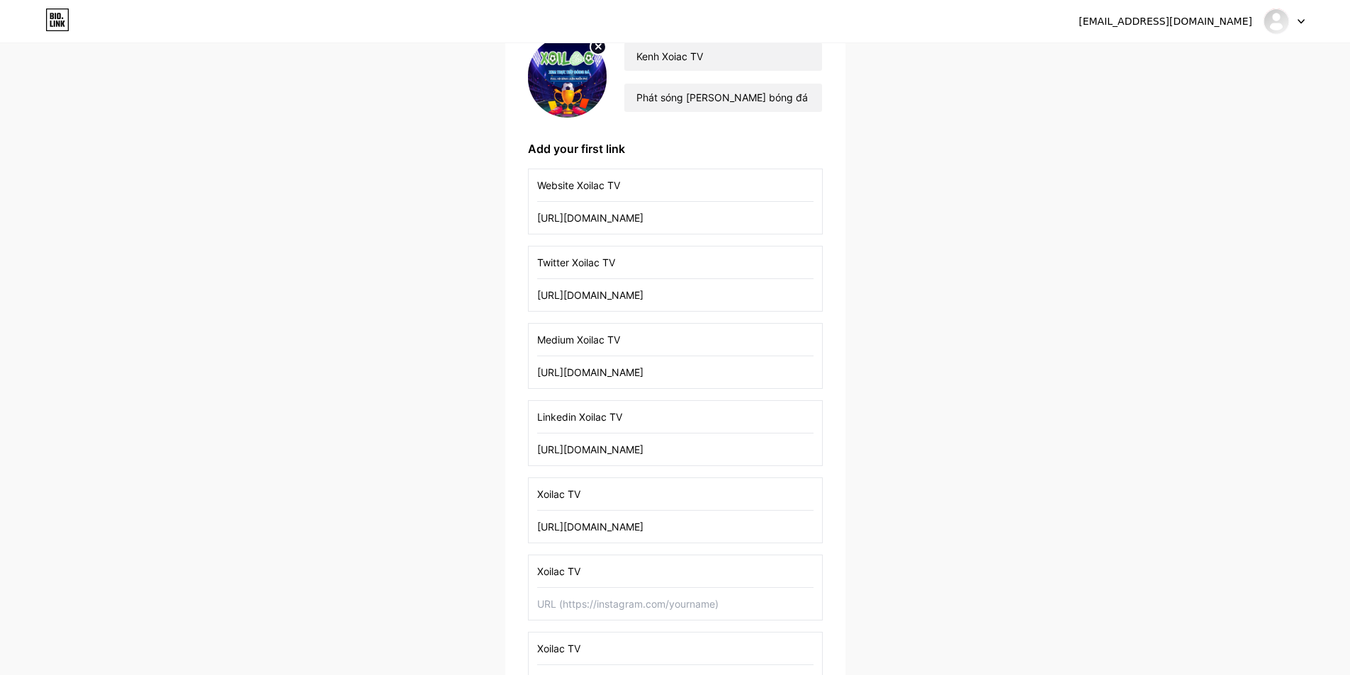
type input "[URL][DOMAIN_NAME]"
click at [538, 490] on input "Xoilac TV" at bounding box center [675, 494] width 276 height 32
paste input "Myspace"
type input "Myspace Xoilac TV"
click at [583, 617] on input "text" at bounding box center [675, 604] width 276 height 32
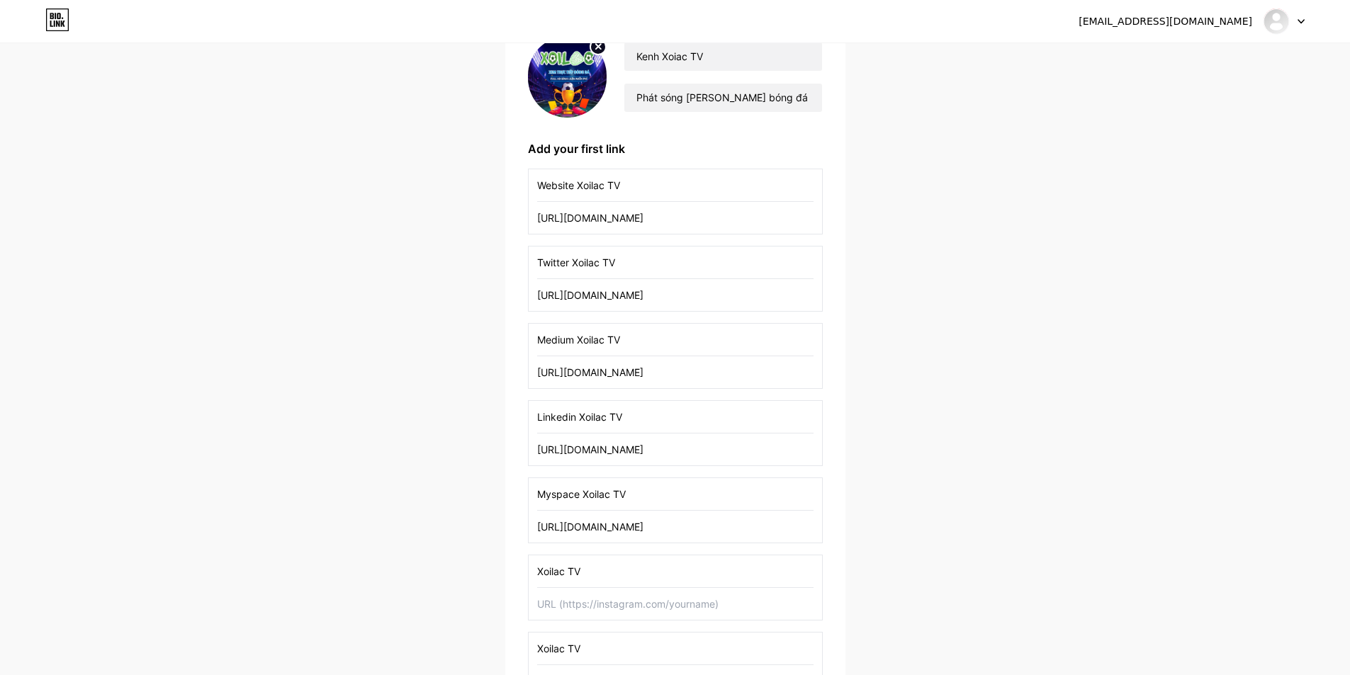
paste input "[URL][DOMAIN_NAME]"
type input "[URL][DOMAIN_NAME]"
click at [539, 566] on input "Xoilac TV" at bounding box center [675, 572] width 276 height 32
paste input "Facebook"
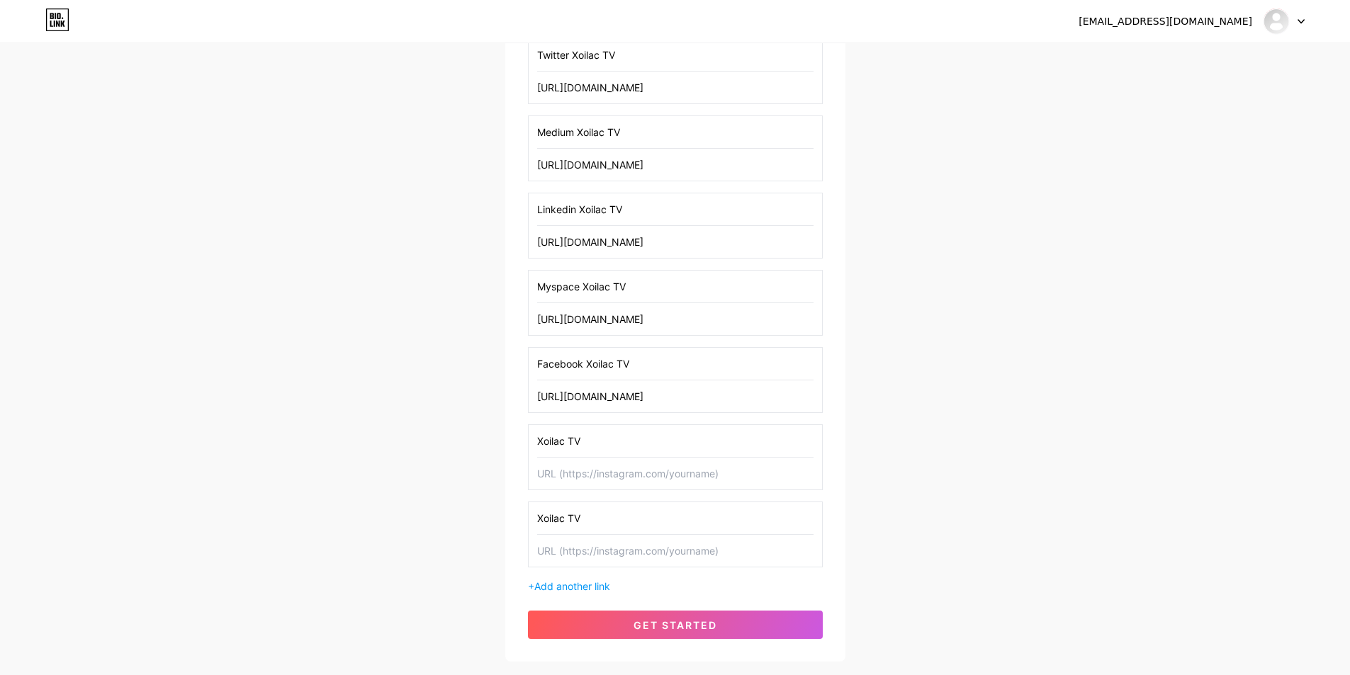
scroll to position [344, 0]
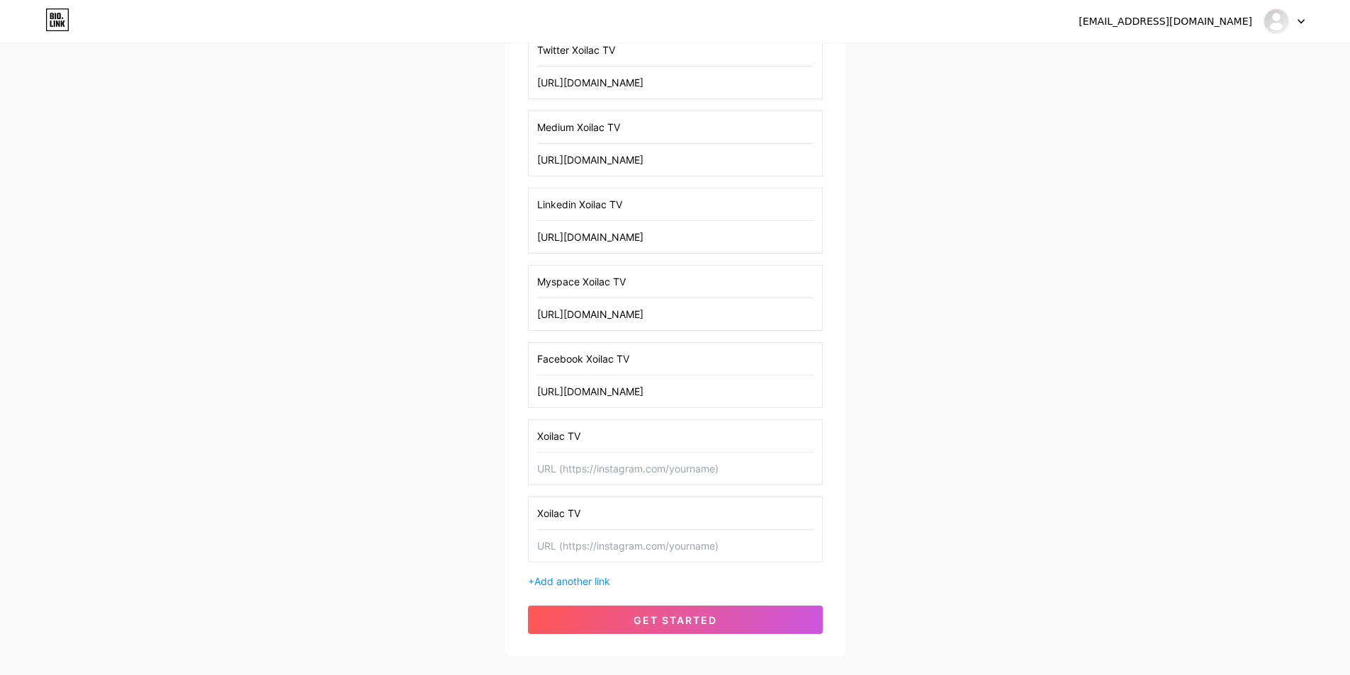
type input "Facebook Xoilac TV"
click at [614, 510] on input "Xoilac TV" at bounding box center [675, 514] width 276 height 32
click at [609, 484] on input "text" at bounding box center [675, 469] width 276 height 32
paste input "[URL][DOMAIN_NAME]"
type input "[URL][DOMAIN_NAME]"
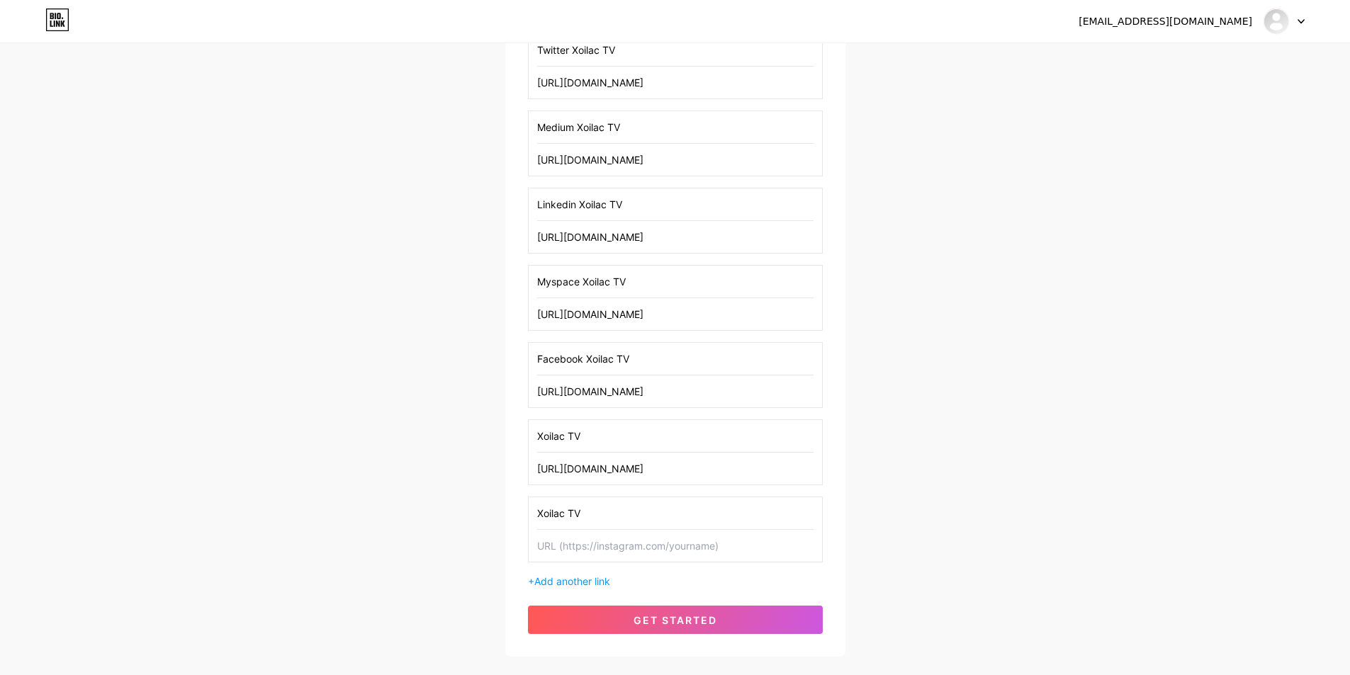
click at [537, 429] on input "Xoilac TV" at bounding box center [675, 436] width 276 height 32
paste input "Pinterest"
type input "Pinterest Xoilac TV"
click at [622, 550] on input "text" at bounding box center [675, 546] width 276 height 32
paste input "[URL][DOMAIN_NAME]"
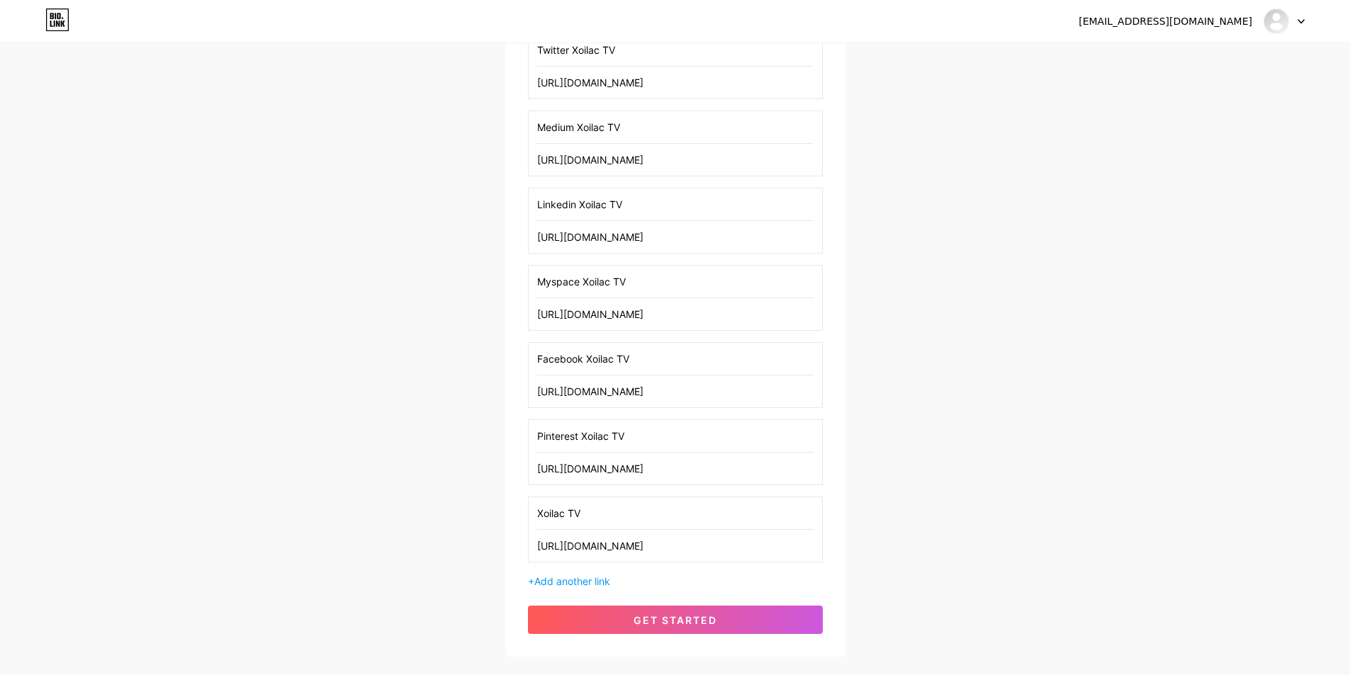
type input "[URL][DOMAIN_NAME]"
click at [538, 507] on input "Xoilac TV" at bounding box center [675, 514] width 276 height 32
paste input "Flickr"
type input "Flickr Xoilac TV"
click at [664, 617] on span "get started" at bounding box center [676, 620] width 84 height 12
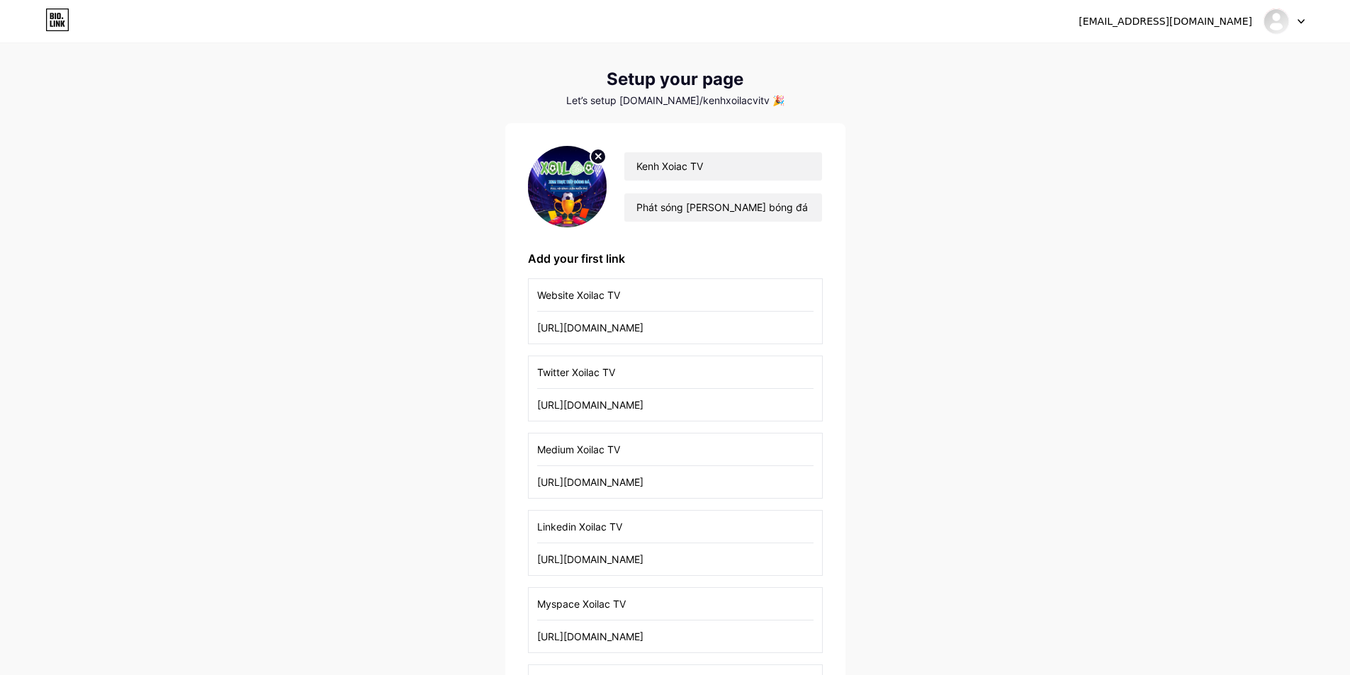
scroll to position [0, 0]
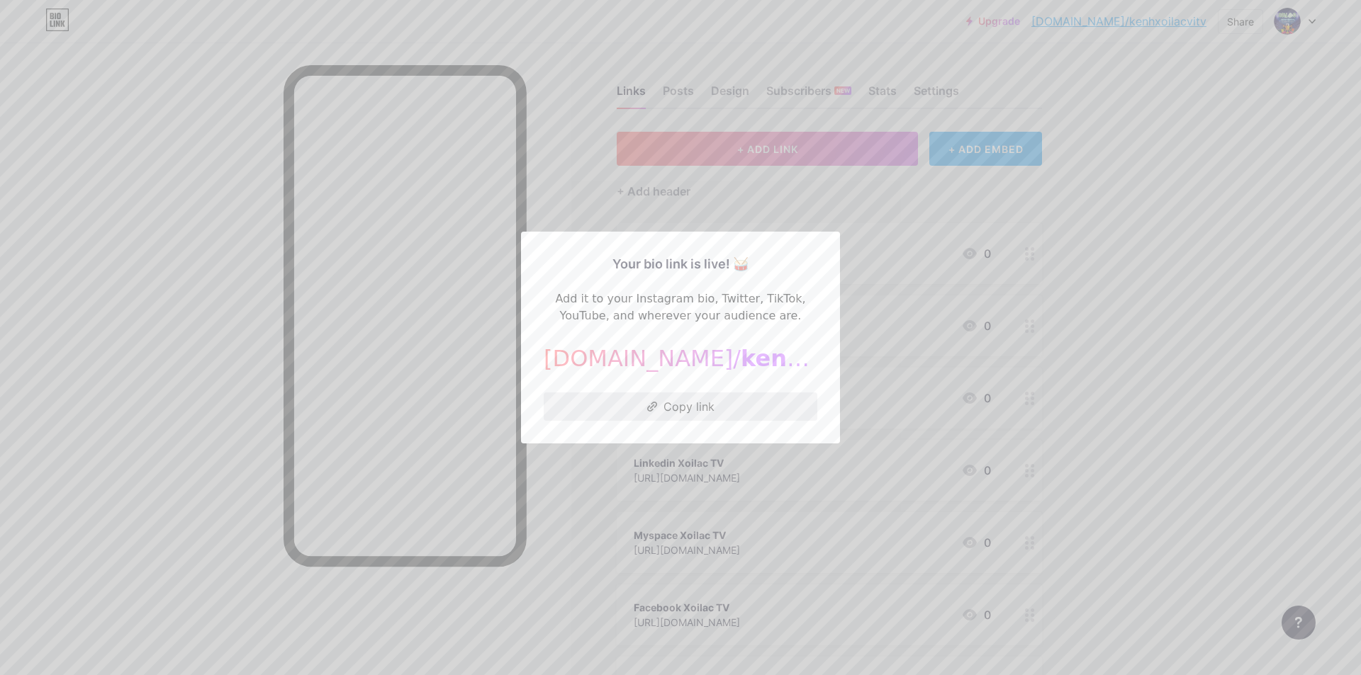
click at [695, 410] on button "Copy link" at bounding box center [681, 407] width 274 height 28
click at [941, 257] on div at bounding box center [680, 337] width 1361 height 675
